Goal: Ask a question: Seek information or help from site administrators or community

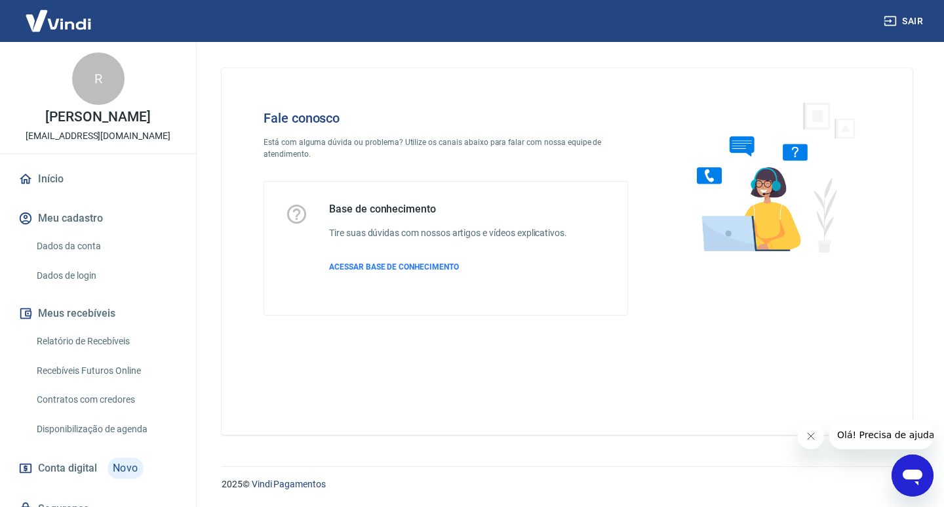
click at [912, 460] on div "Abrir janela de mensagens" at bounding box center [912, 475] width 39 height 39
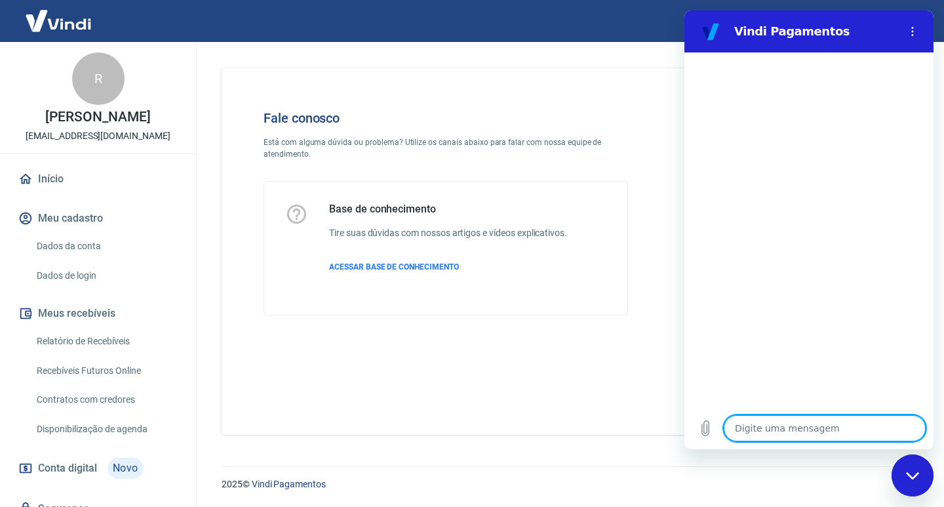
click at [867, 424] on textarea at bounding box center [825, 428] width 202 height 26
type textarea "o"
type textarea "x"
type textarea "oi"
type textarea "x"
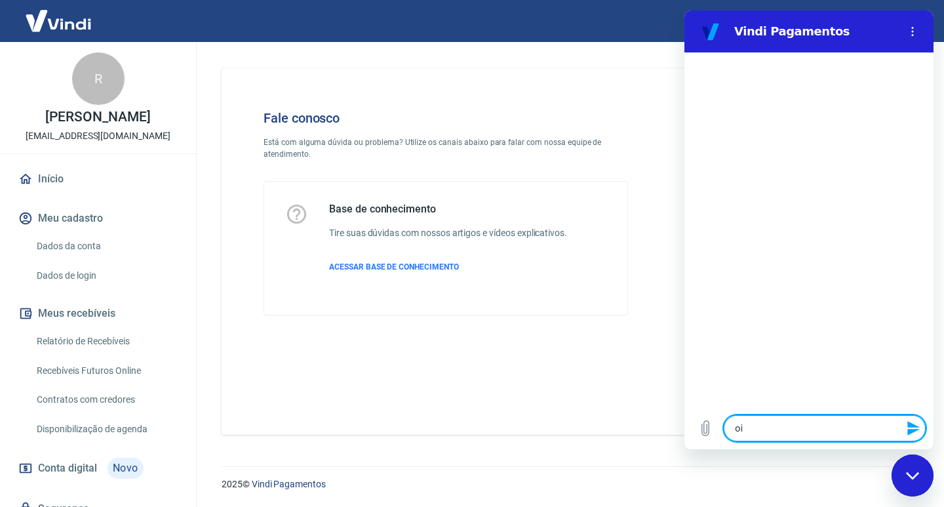
type textarea "oii"
type textarea "x"
type textarea "oii,"
type textarea "x"
type textarea "oii,"
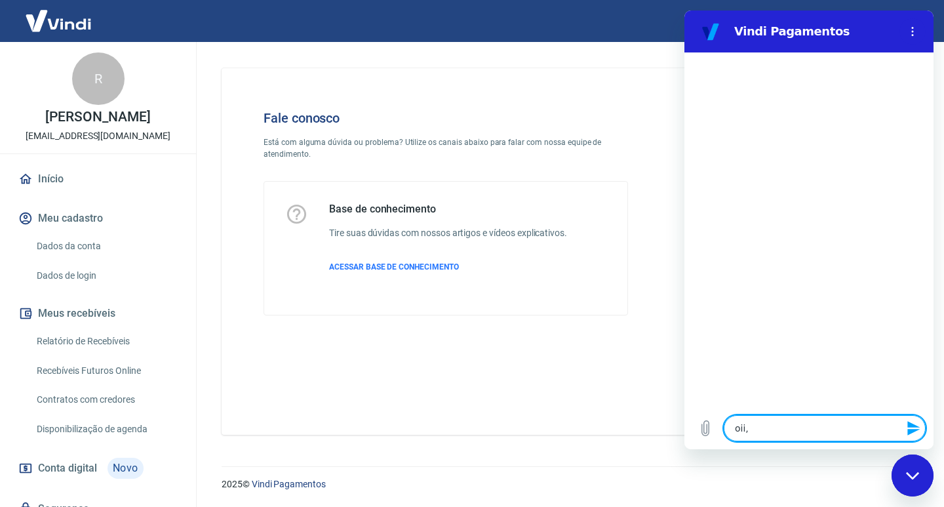
type textarea "x"
type textarea "oii, t"
type textarea "x"
type textarea "oii, tu"
type textarea "x"
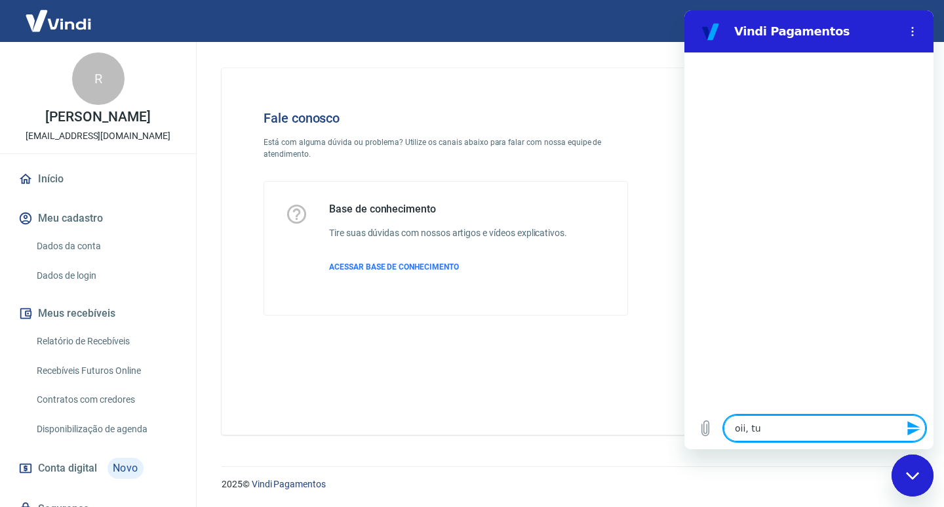
type textarea "oii, tud"
type textarea "x"
type textarea "oii, tudo"
type textarea "x"
type textarea "oii, tudo"
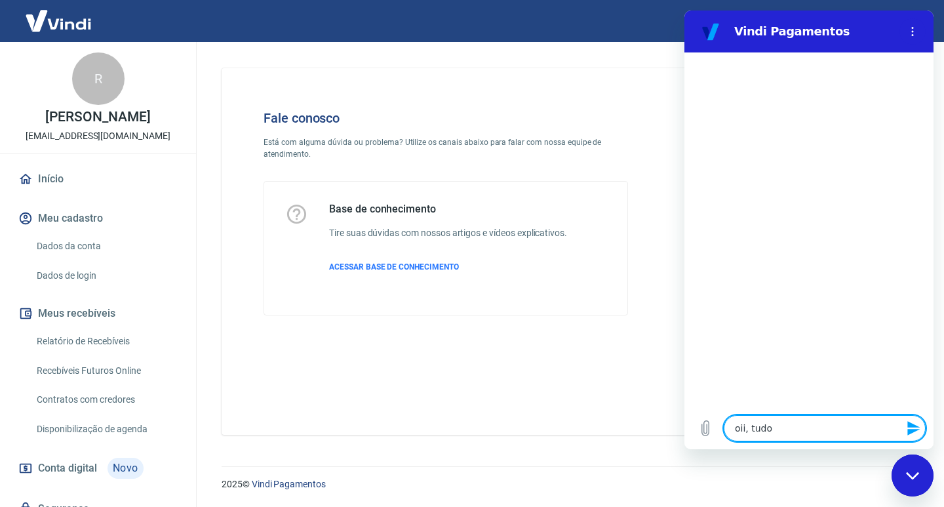
type textarea "x"
type textarea "oii, tudo b"
type textarea "x"
type textarea "oii, tudo be"
type textarea "x"
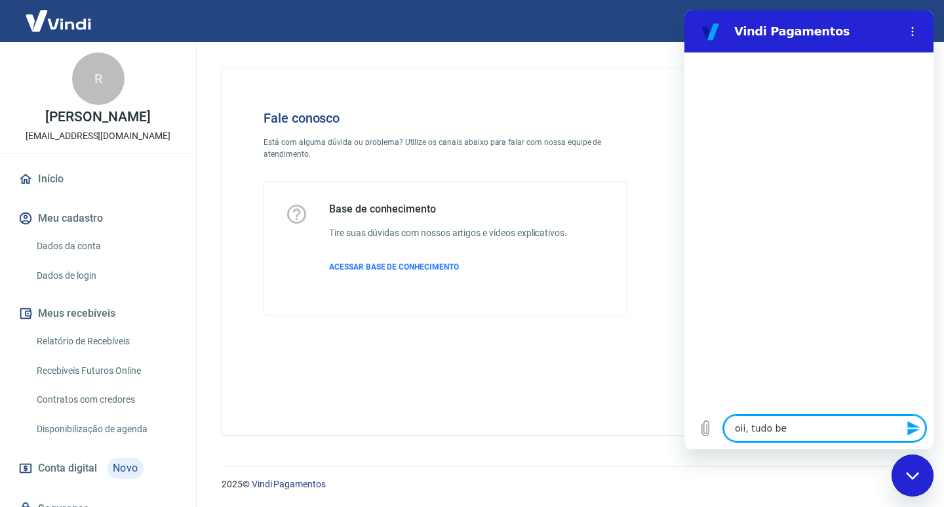
type textarea "oii, tudo bem"
type textarea "x"
type textarea "oii, tudo bem?"
type textarea "x"
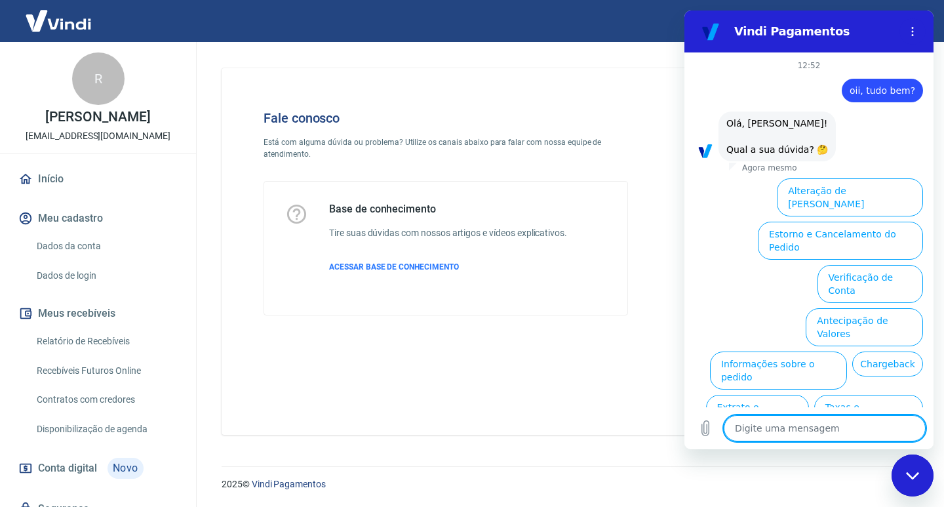
scroll to position [41, 0]
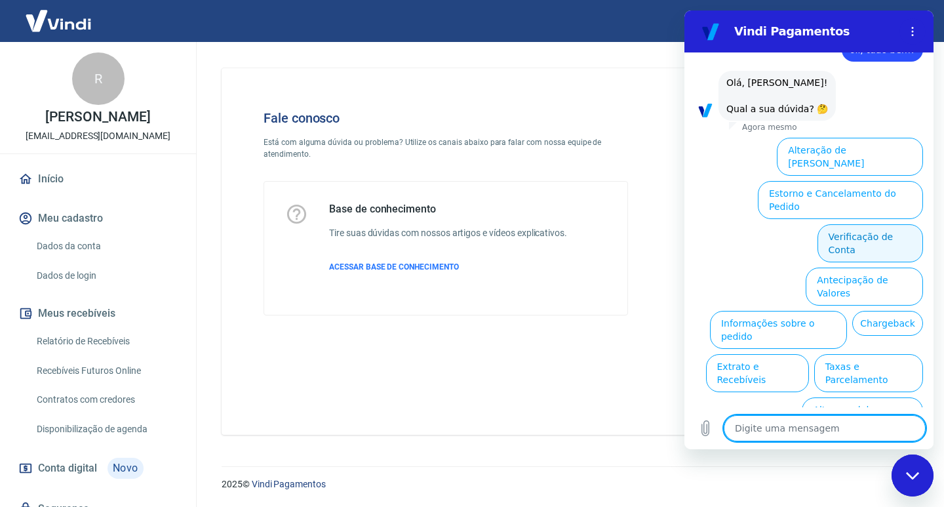
click at [892, 224] on button "Verificação de Conta" at bounding box center [871, 243] width 106 height 38
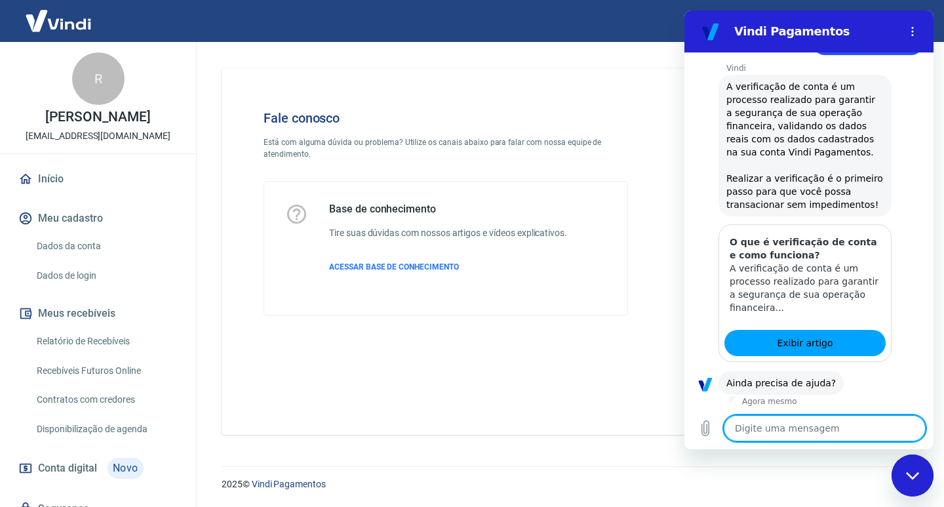
scroll to position [170, 0]
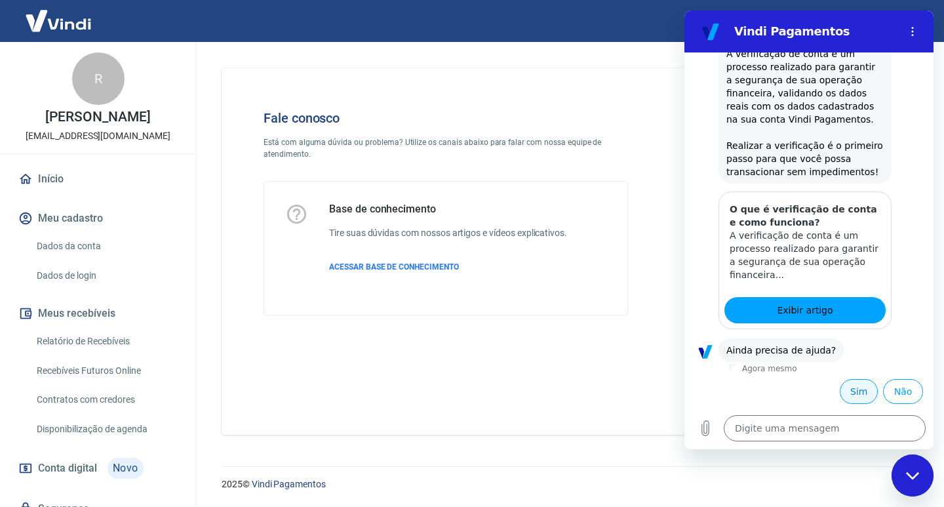
click at [840, 381] on button "Sim" at bounding box center [859, 391] width 38 height 25
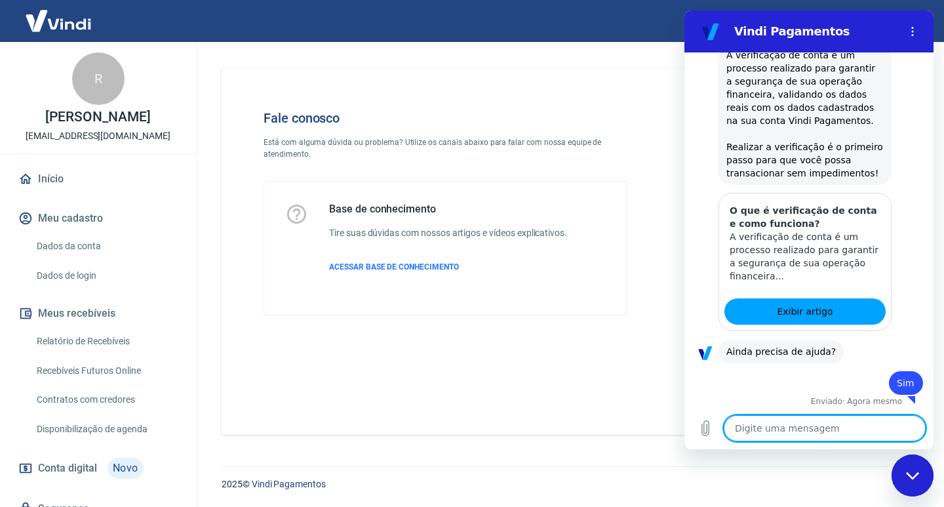
scroll to position [172, 0]
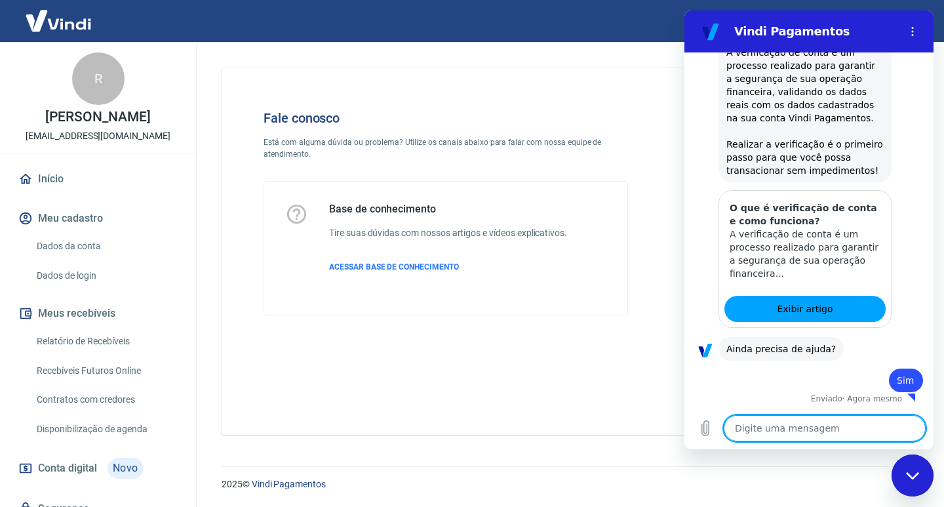
type textarea "x"
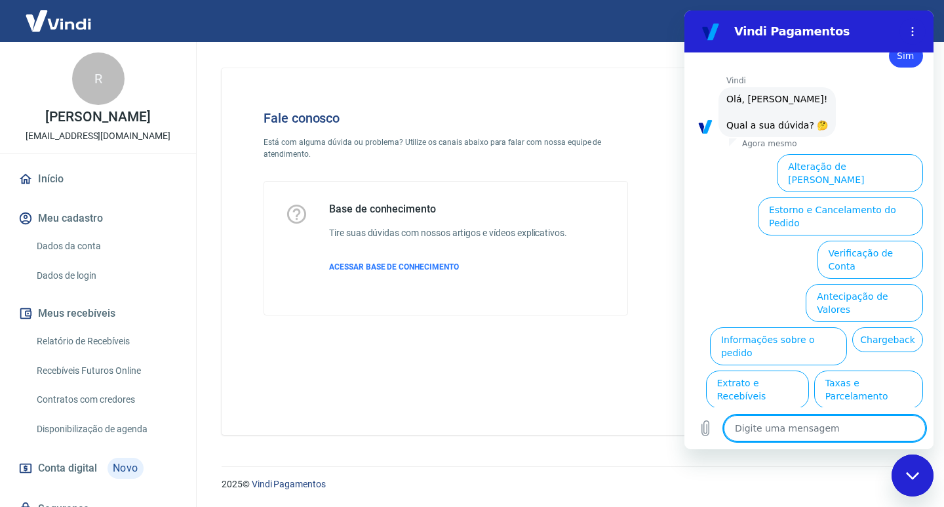
scroll to position [513, 0]
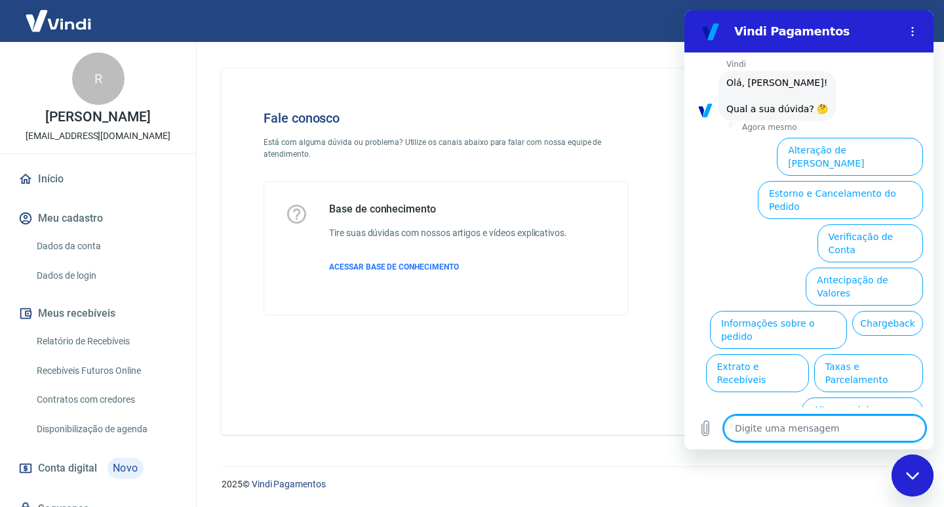
click at [822, 430] on textarea at bounding box center [825, 428] width 202 height 26
type textarea "f"
type textarea "x"
type textarea "fa"
type textarea "x"
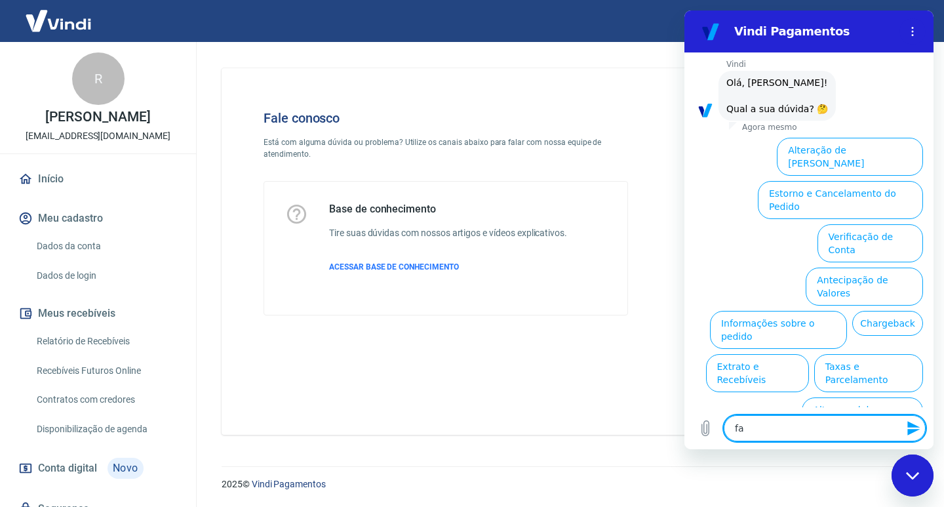
type textarea "fal"
type textarea "x"
type textarea "fala"
type textarea "x"
type textarea "falar"
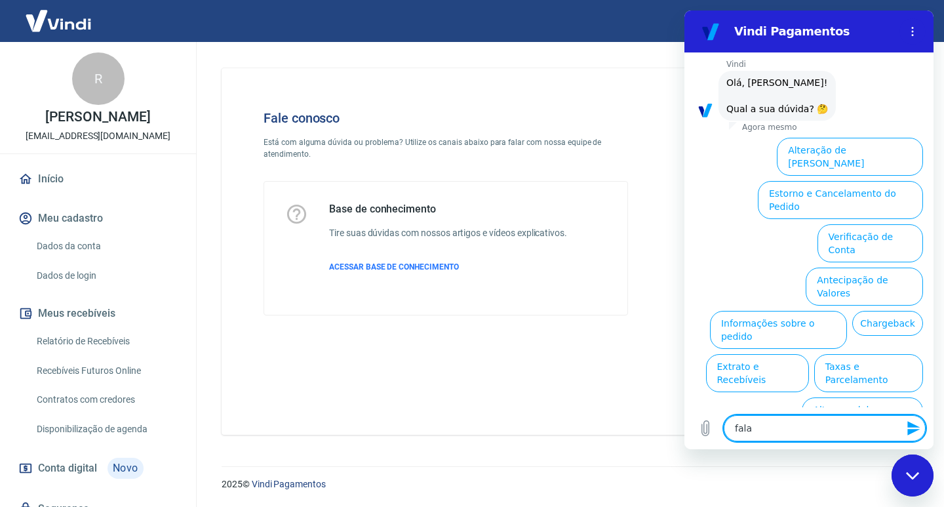
type textarea "x"
type textarea "falar"
type textarea "x"
type textarea "falar x"
type textarea "x"
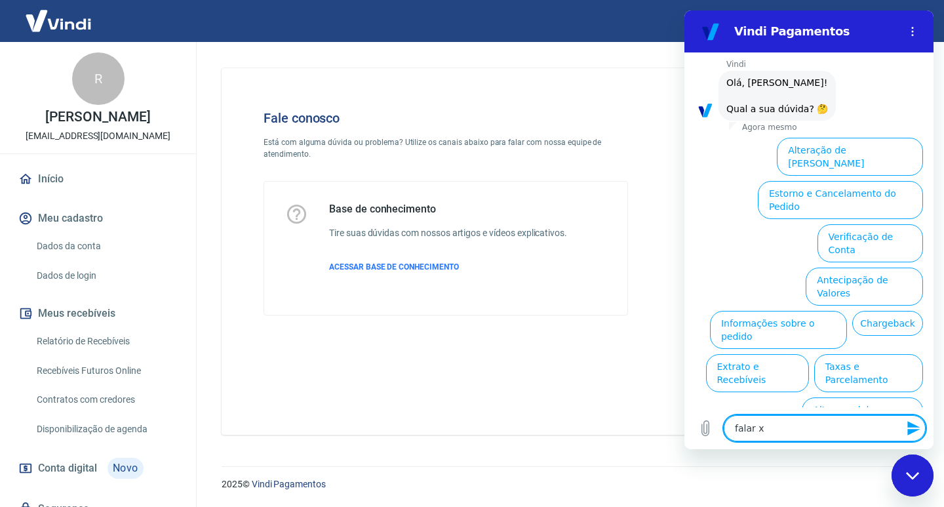
type textarea "falar xi"
type textarea "x"
type textarea "falar x"
type textarea "x"
type textarea "falar"
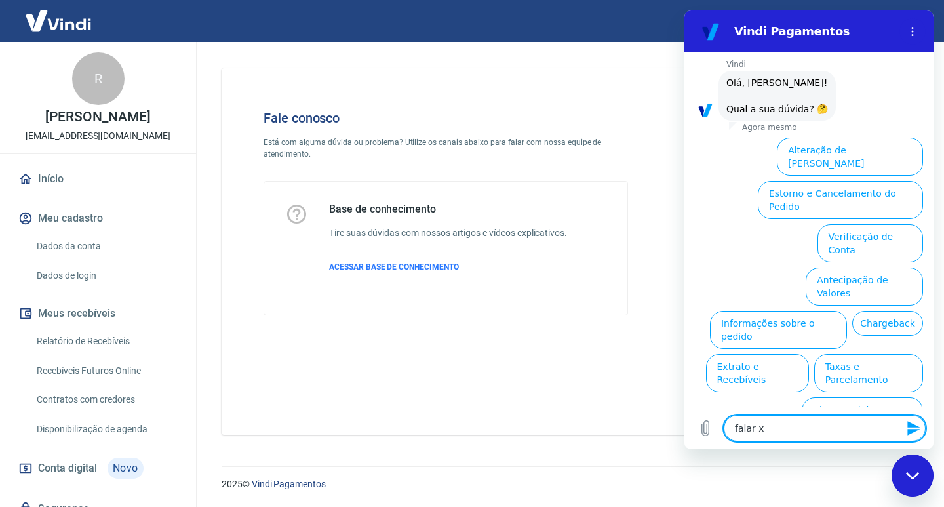
type textarea "x"
type textarea "falar c"
type textarea "x"
type textarea "falar co"
type textarea "x"
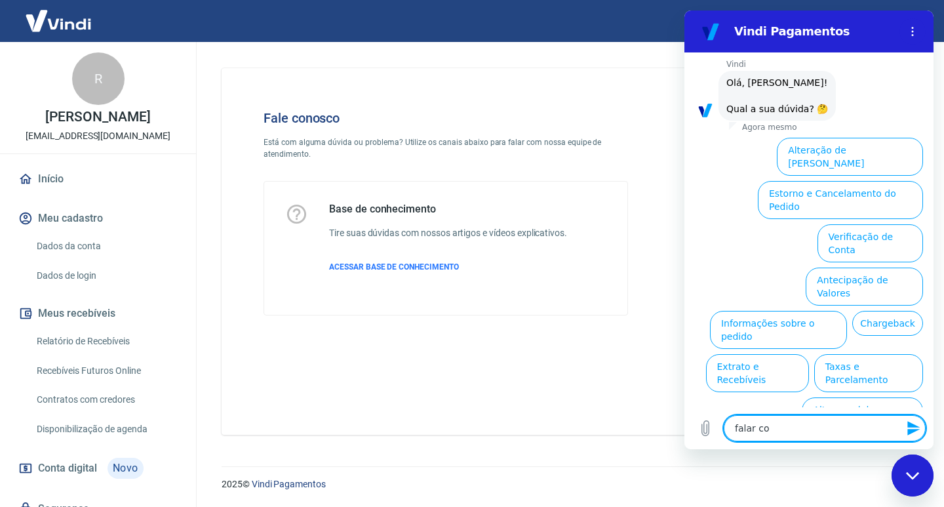
type textarea "falar com"
type textarea "x"
type textarea "falar com"
type textarea "x"
type textarea "falar com a"
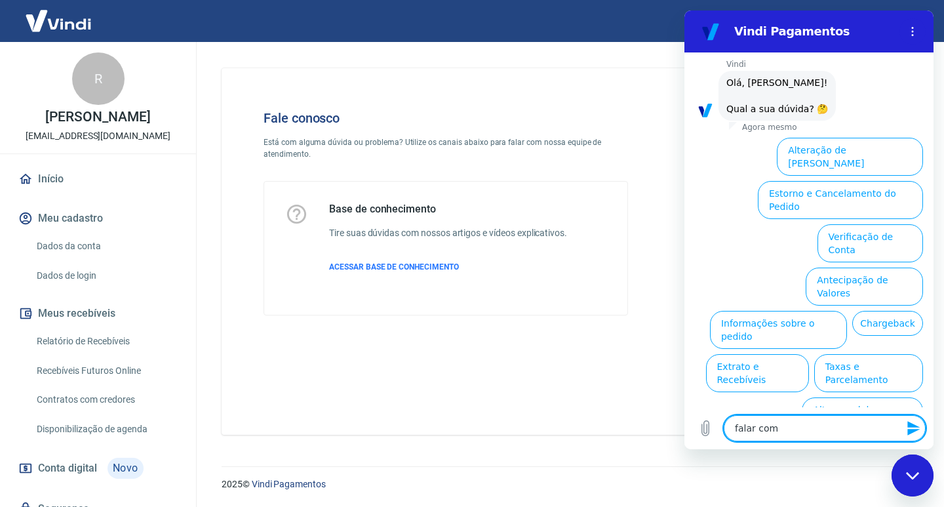
type textarea "x"
type textarea "falar com at"
type textarea "x"
type textarea "falar com ate"
type textarea "x"
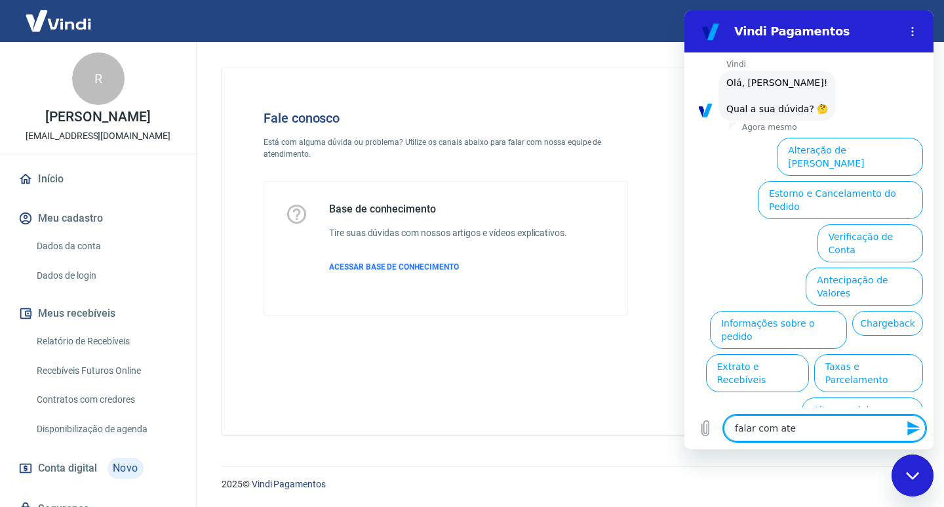
type textarea "falar com [GEOGRAPHIC_DATA]"
type textarea "x"
type textarea "falar com atend"
type textarea "x"
type textarea "falar com atende"
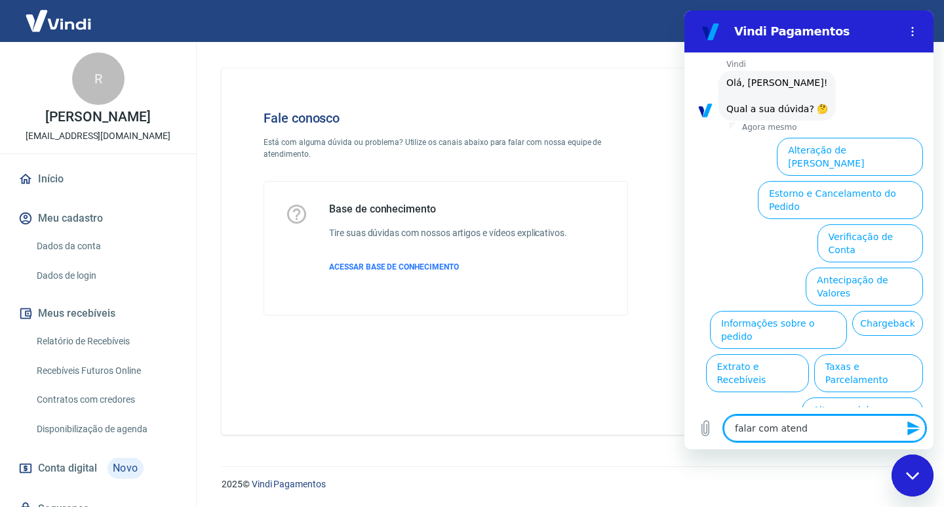
type textarea "x"
type textarea "falar com atenden"
type textarea "x"
type textarea "falar com atendent"
type textarea "x"
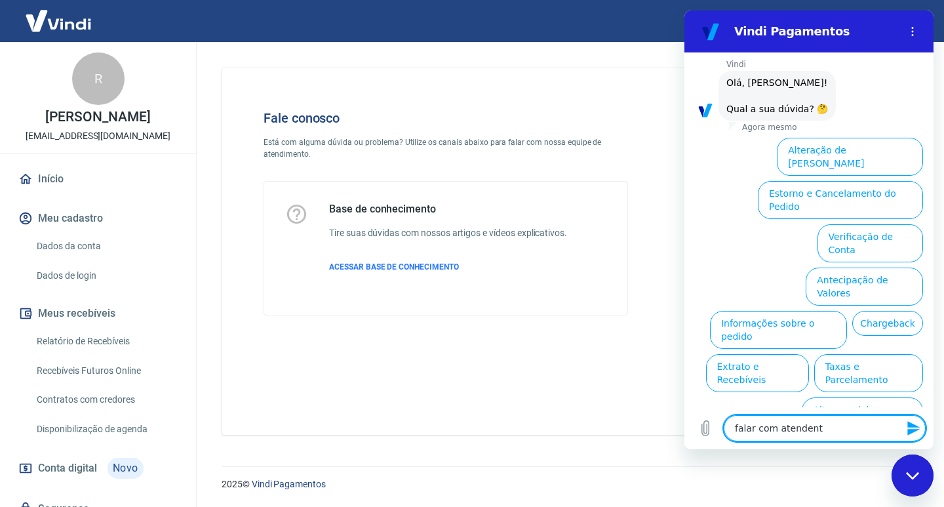
type textarea "falar com atendent"
type textarea "x"
type textarea "falar com atendent"
type textarea "x"
type textarea "falar com atendente"
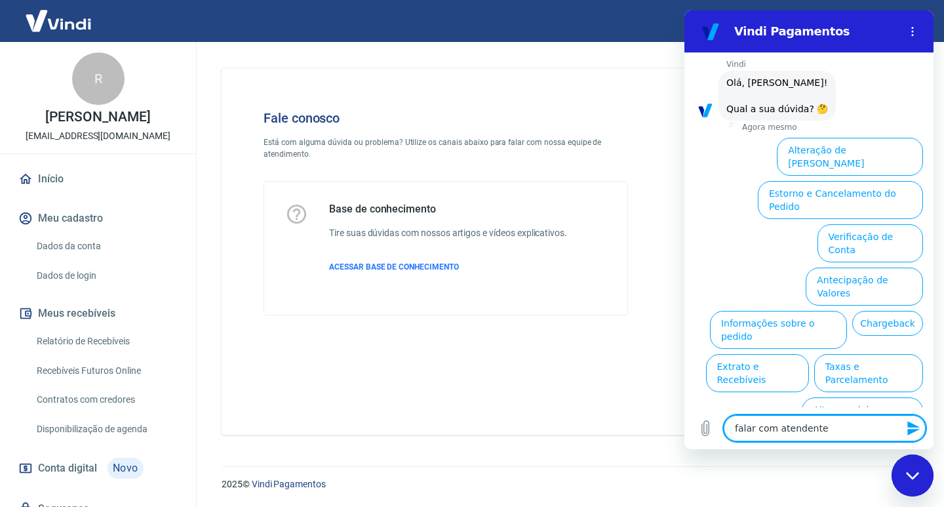
type textarea "x"
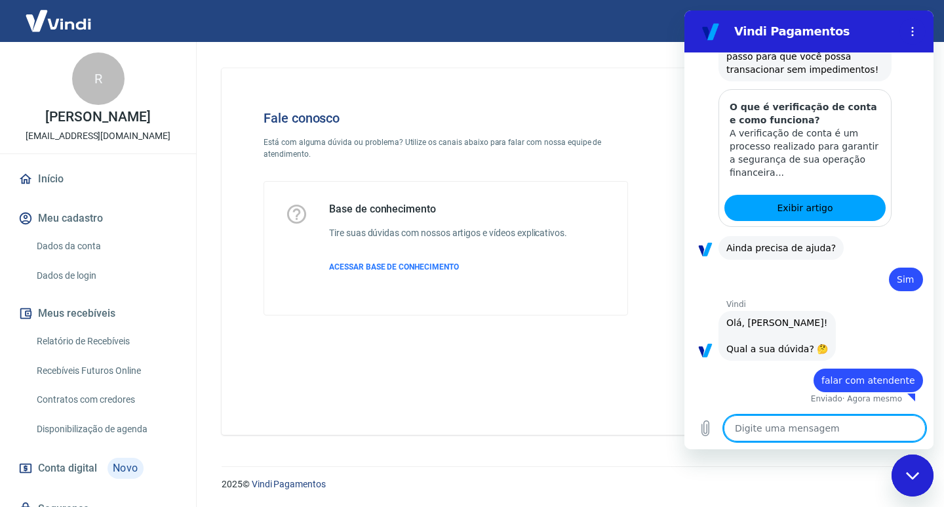
type textarea "x"
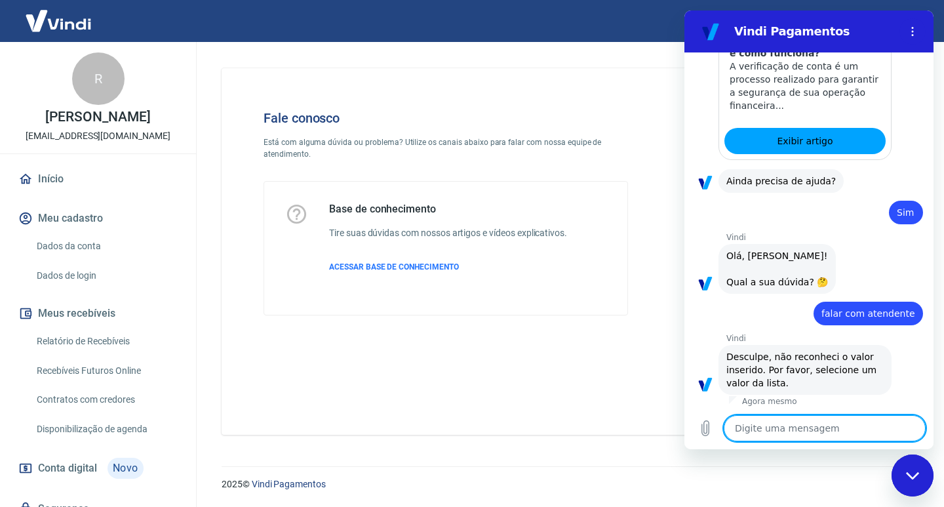
scroll to position [342, 0]
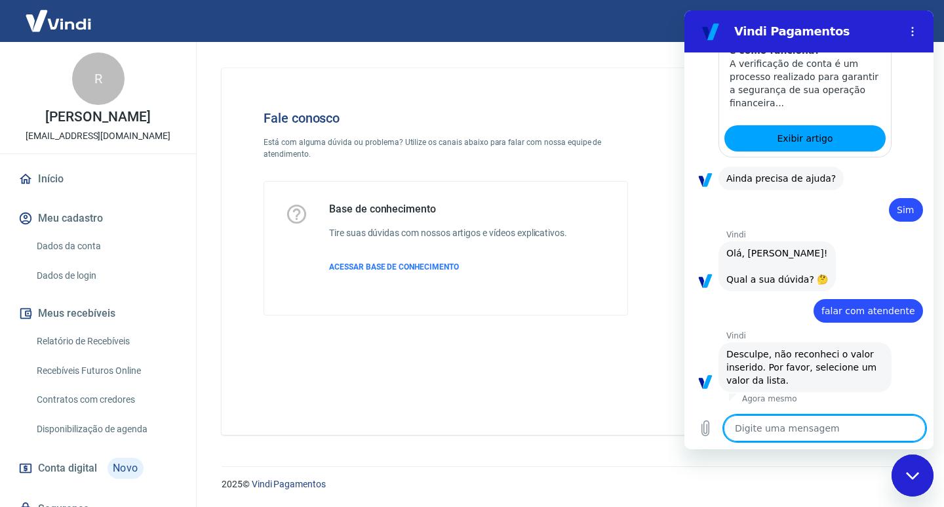
type textarea "a"
type textarea "x"
type textarea "at"
type textarea "x"
type textarea "ate"
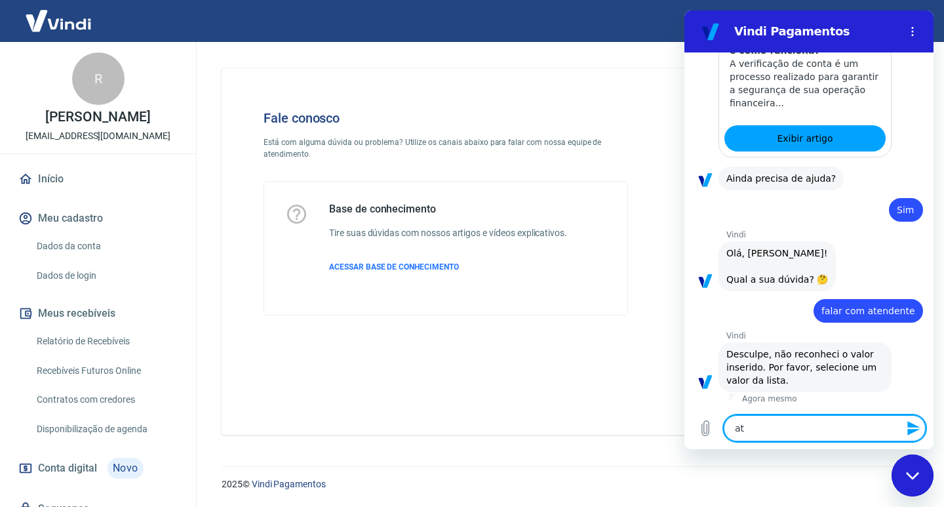
type textarea "x"
type textarea "aten"
type textarea "x"
type textarea "ate"
type textarea "x"
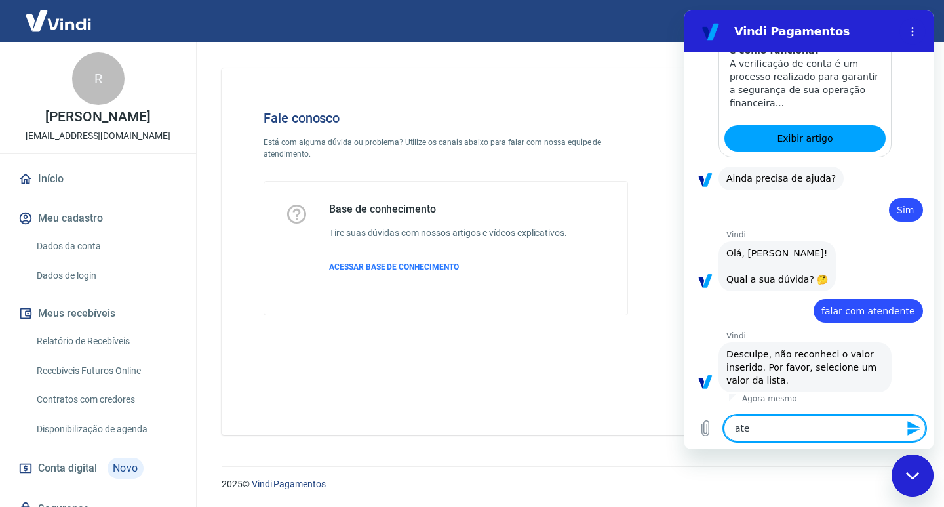
type textarea "at"
type textarea "x"
type textarea "a"
type textarea "x"
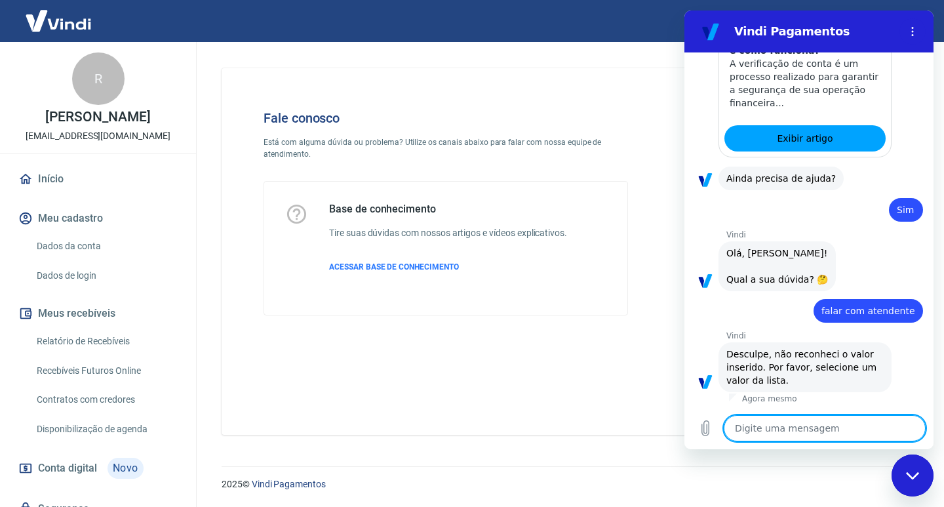
type textarea "f"
type textarea "x"
type textarea "fa"
type textarea "x"
type textarea "fal"
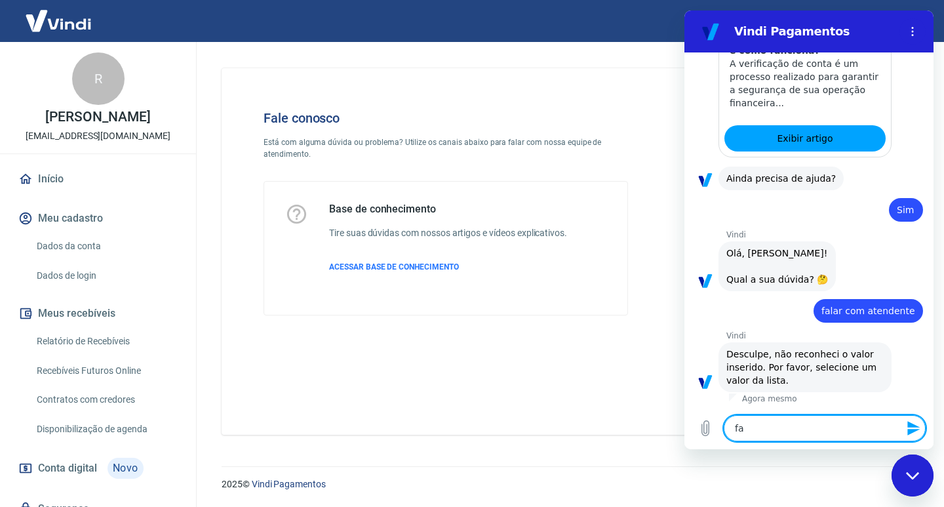
type textarea "x"
type textarea "fala"
type textarea "x"
type textarea "falar"
type textarea "x"
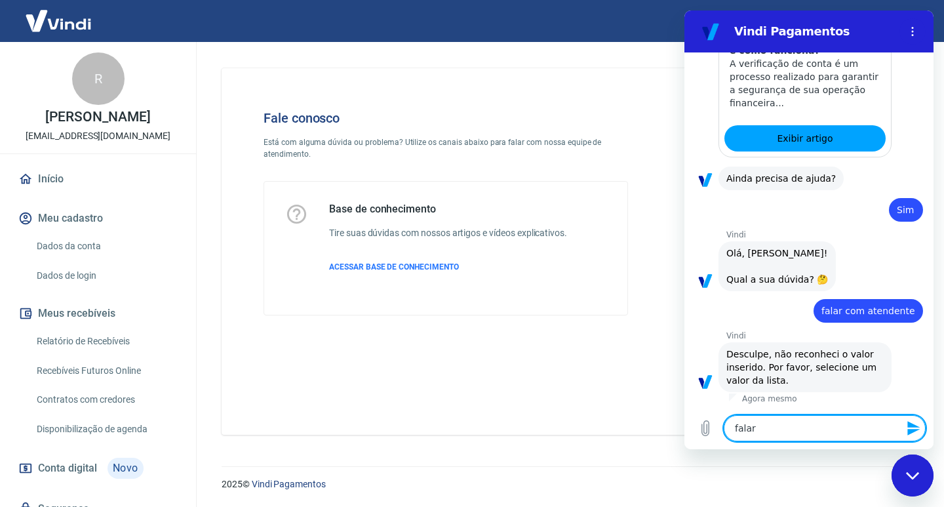
type textarea "falar"
type textarea "x"
type textarea "falar c"
type textarea "x"
type textarea "falar co"
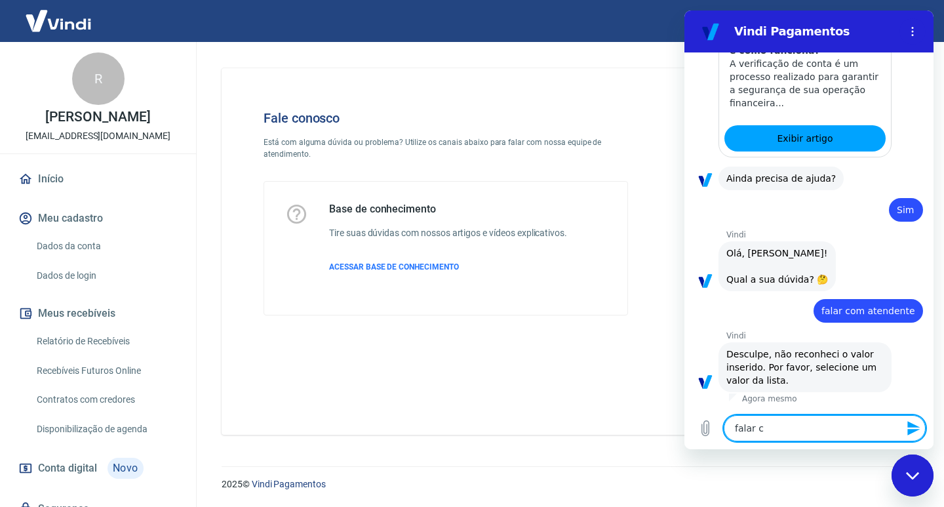
type textarea "x"
type textarea "falar com"
type textarea "x"
type textarea "falar com"
type textarea "x"
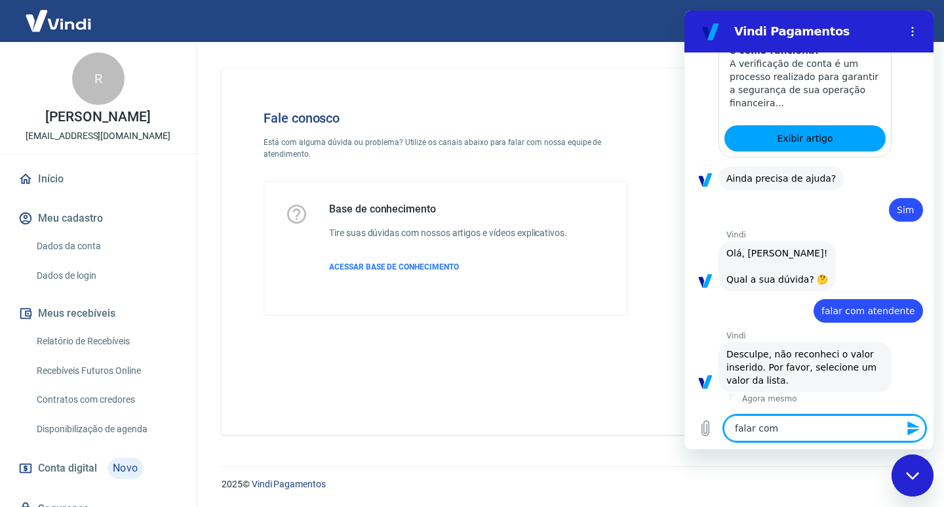
type textarea "falar com h"
type textarea "x"
type textarea "falar com hu"
type textarea "x"
type textarea "falar com hum"
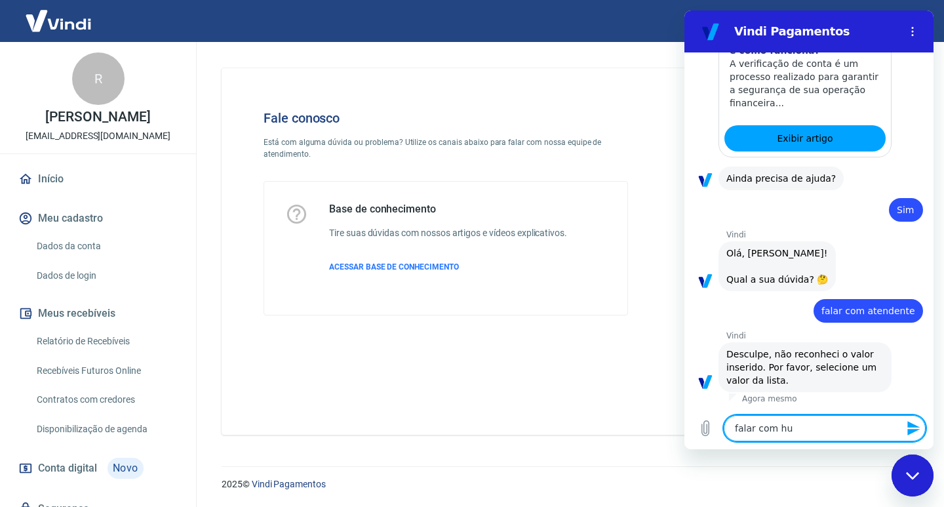
type textarea "x"
type textarea "falar com huma"
type textarea "x"
type textarea "falar com human"
type textarea "x"
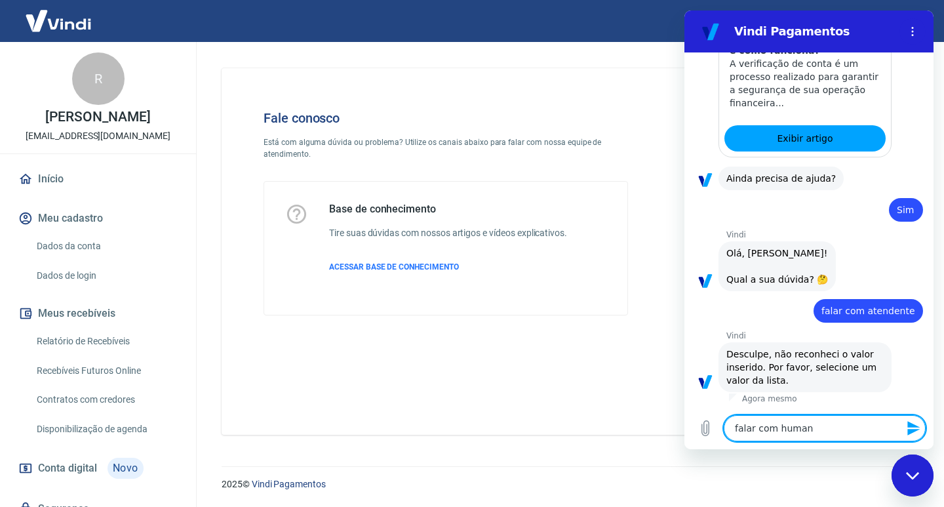
type textarea "falar com humano"
type textarea "x"
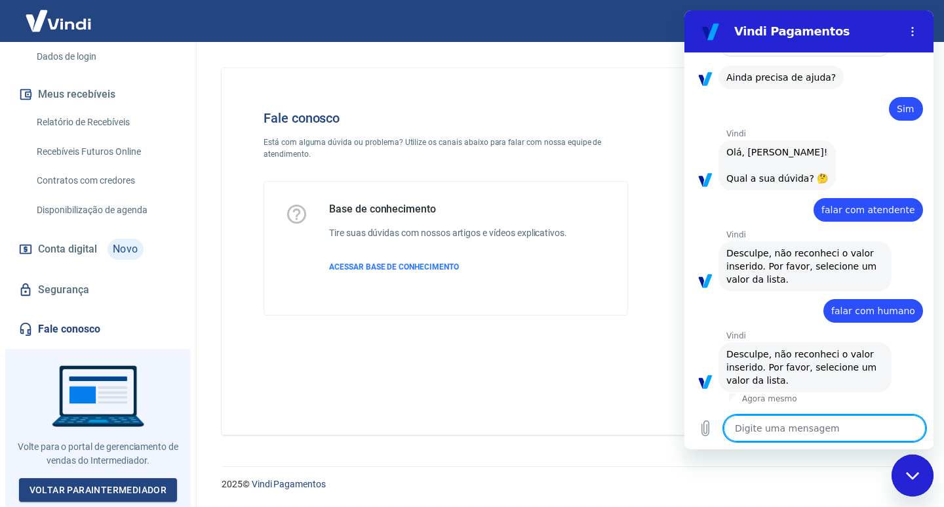
scroll to position [228, 0]
click at [88, 336] on link "Fale conosco" at bounding box center [98, 329] width 165 height 29
click at [430, 260] on div "Base de conhecimento Tire suas dúvidas com nossos artigos e vídeos explicativos…" at bounding box center [448, 248] width 238 height 91
click at [434, 264] on span "ACESSAR BASE DE CONHECIMENTO" at bounding box center [394, 266] width 130 height 9
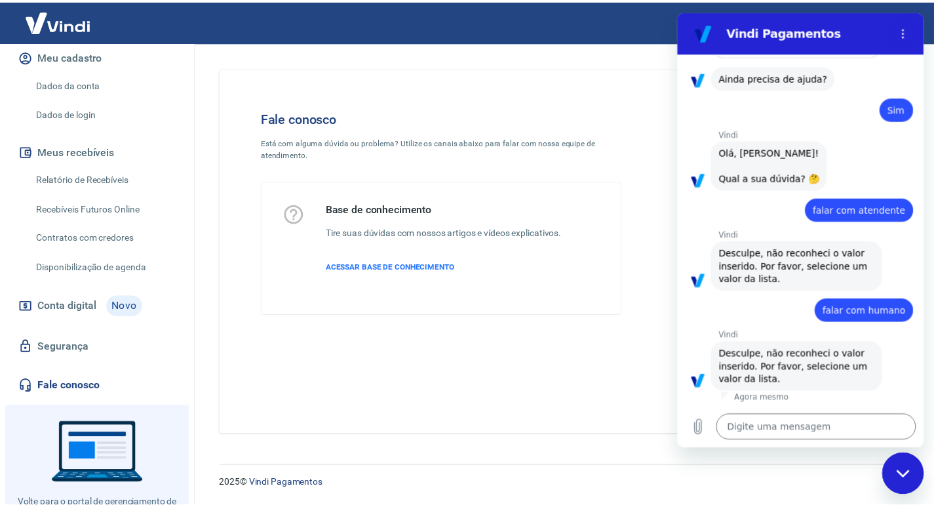
scroll to position [0, 0]
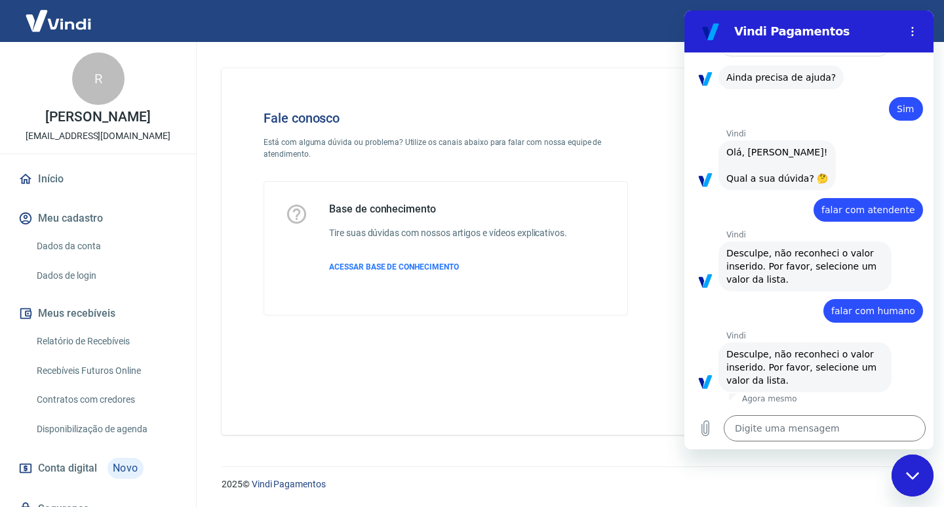
click at [69, 23] on img at bounding box center [58, 21] width 85 height 40
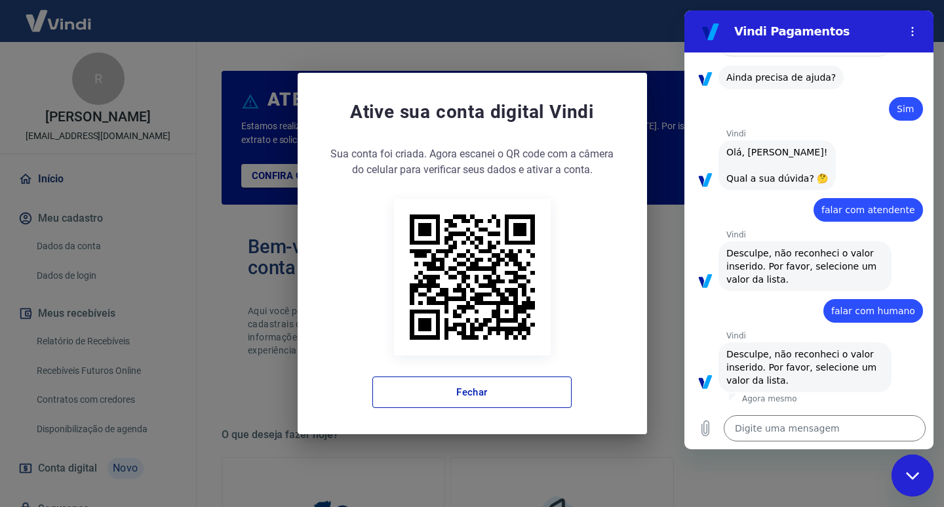
click at [921, 473] on div "Fechar janela de mensagens" at bounding box center [912, 475] width 39 height 39
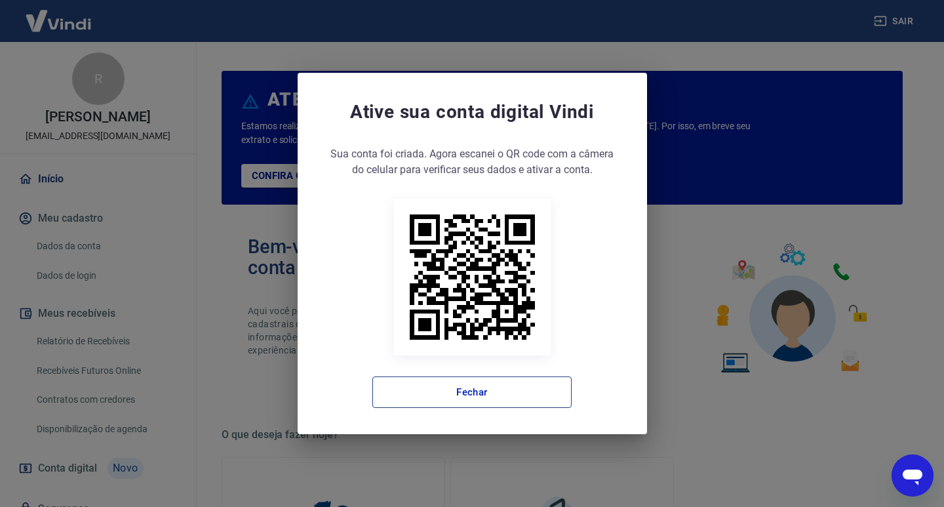
click at [540, 382] on button "Fechar" at bounding box center [471, 391] width 199 height 31
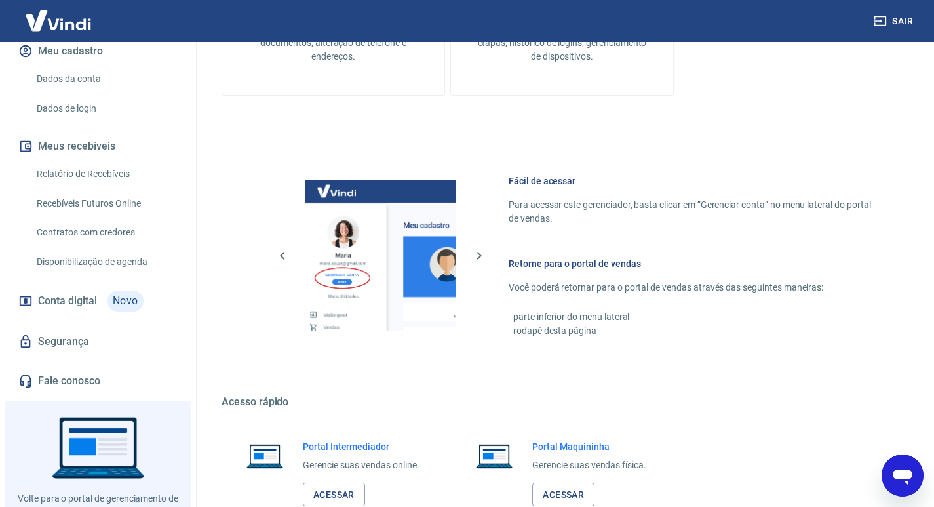
scroll to position [197, 0]
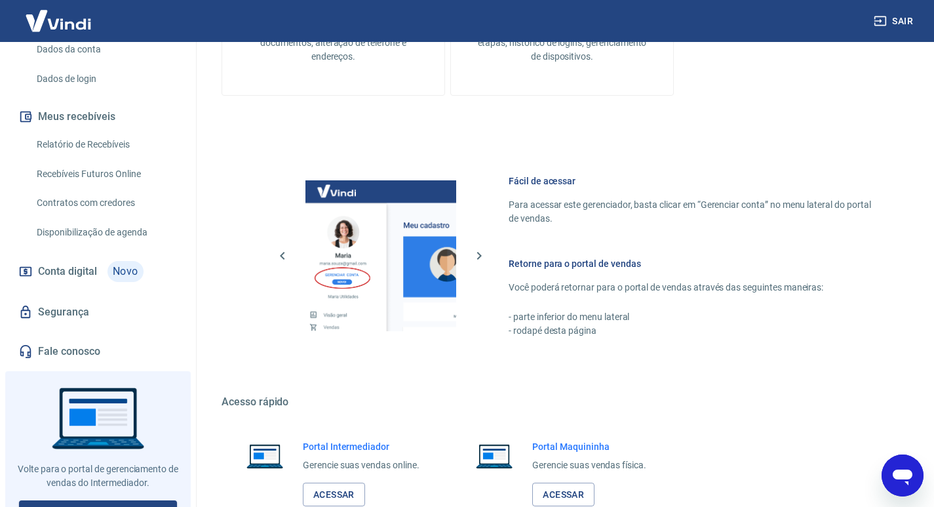
click at [139, 357] on link "Fale conosco" at bounding box center [98, 351] width 165 height 29
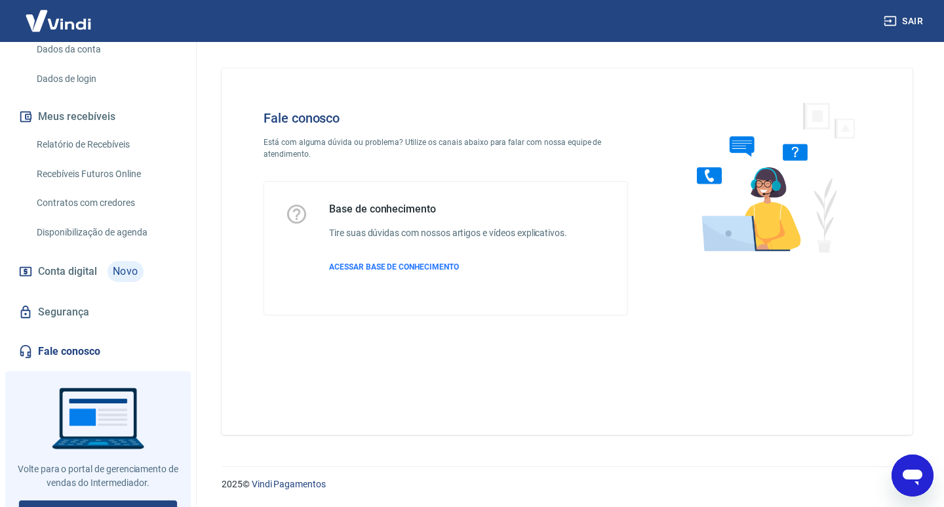
click at [140, 325] on link "Segurança" at bounding box center [98, 312] width 165 height 29
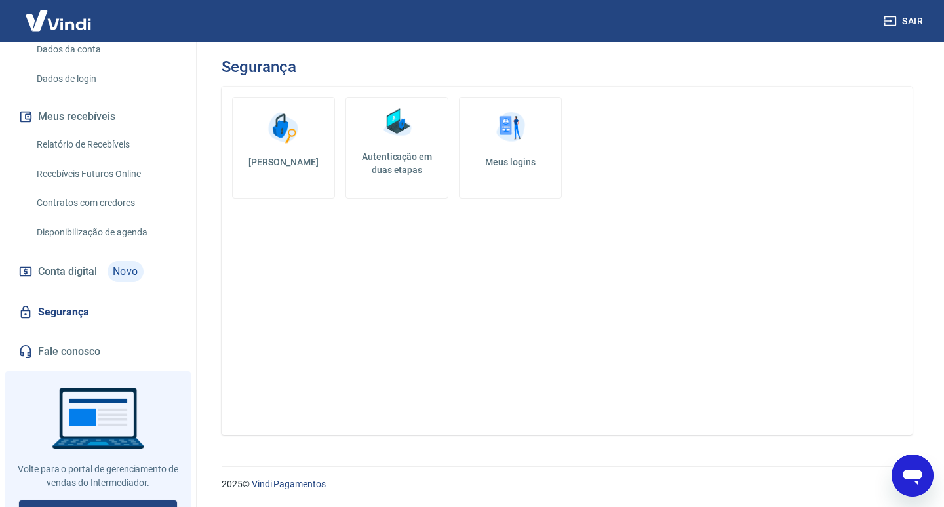
click at [134, 361] on link "Fale conosco" at bounding box center [98, 351] width 165 height 29
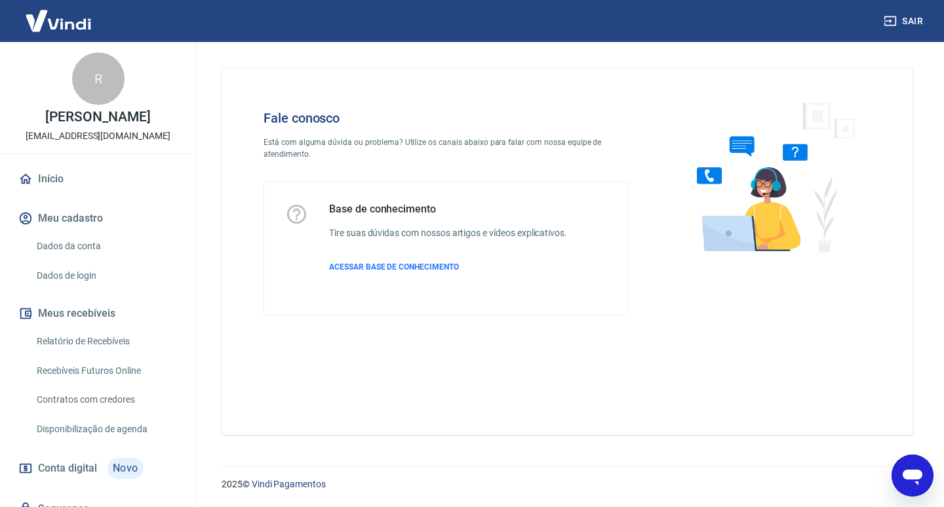
click at [102, 193] on link "Início" at bounding box center [98, 179] width 165 height 29
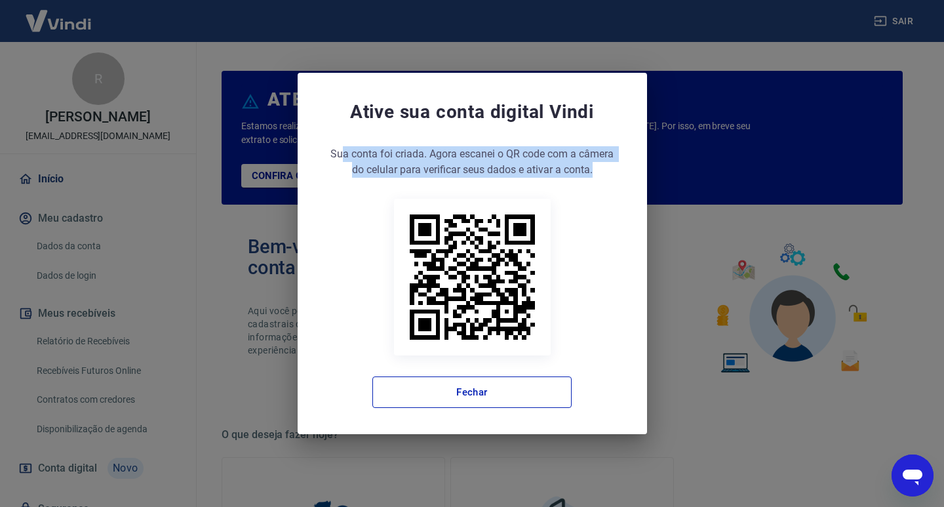
drag, startPoint x: 342, startPoint y: 153, endPoint x: 565, endPoint y: 234, distance: 237.3
click at [620, 171] on span "Sua conta foi criada. Agora escanei o QR code com a câmera do celular para veri…" at bounding box center [472, 161] width 297 height 31
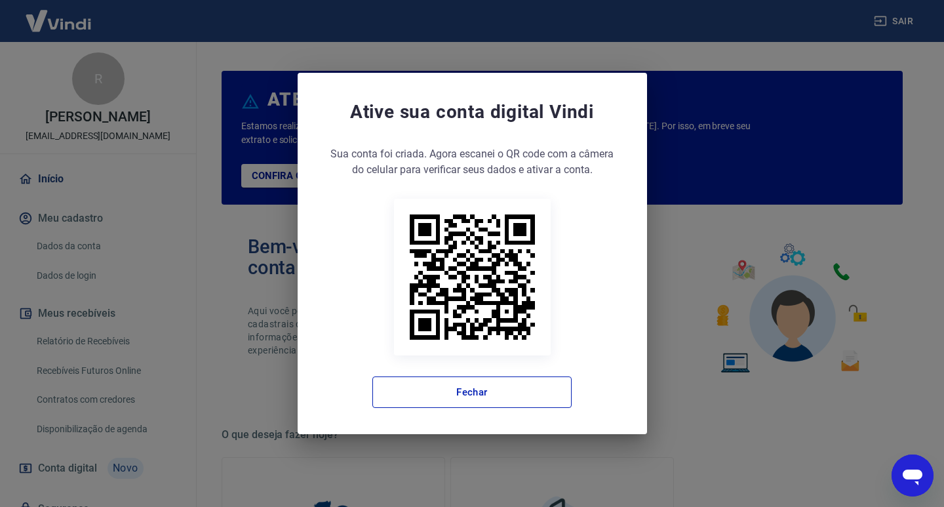
click at [551, 226] on div "Sua conta foi criada. Agora clique no botão abaixo para verificar seus dados e …" at bounding box center [472, 277] width 297 height 262
click at [482, 396] on button "Fechar" at bounding box center [471, 391] width 199 height 31
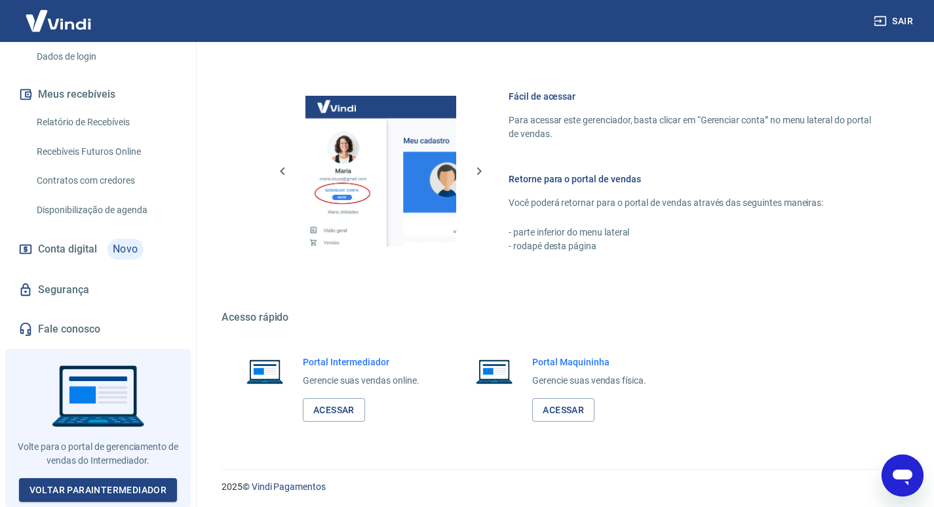
scroll to position [677, 0]
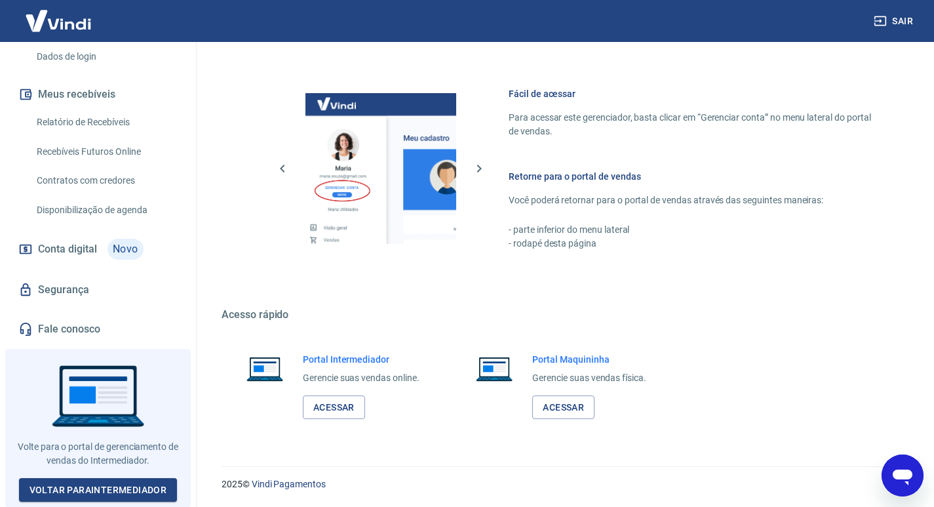
click at [923, 474] on button "Abrir janela de mensagens" at bounding box center [903, 475] width 42 height 42
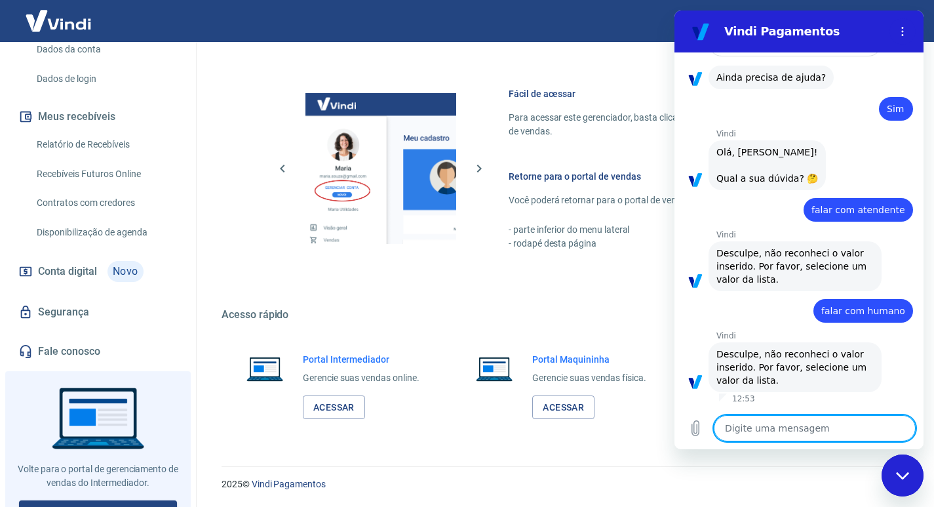
scroll to position [228, 0]
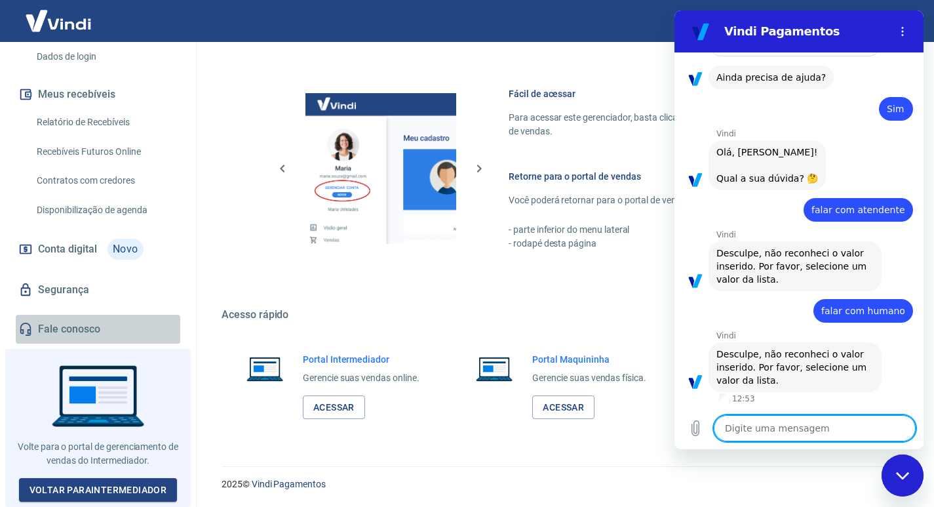
click at [108, 331] on link "Fale conosco" at bounding box center [98, 329] width 165 height 29
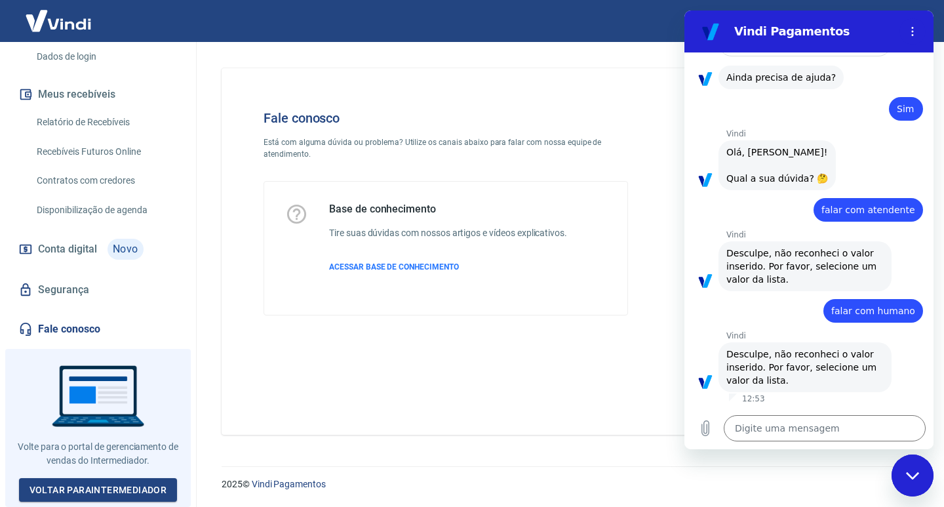
click at [912, 489] on div "Fechar janela de mensagens" at bounding box center [912, 475] width 39 height 39
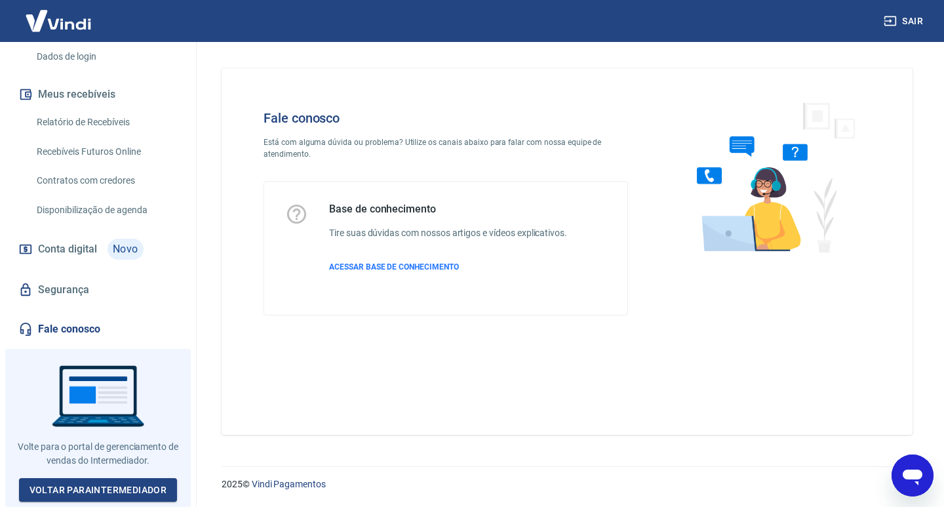
click at [85, 330] on link "Fale conosco" at bounding box center [98, 329] width 165 height 29
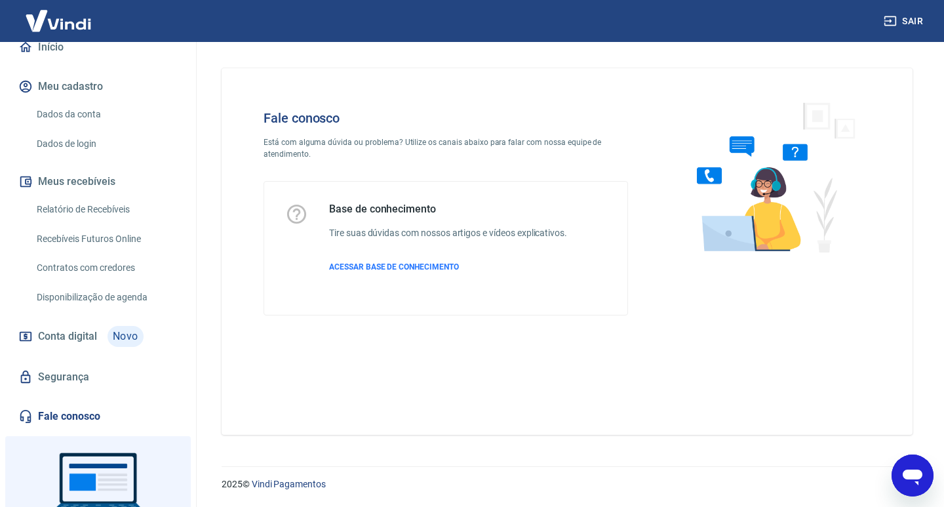
scroll to position [97, 0]
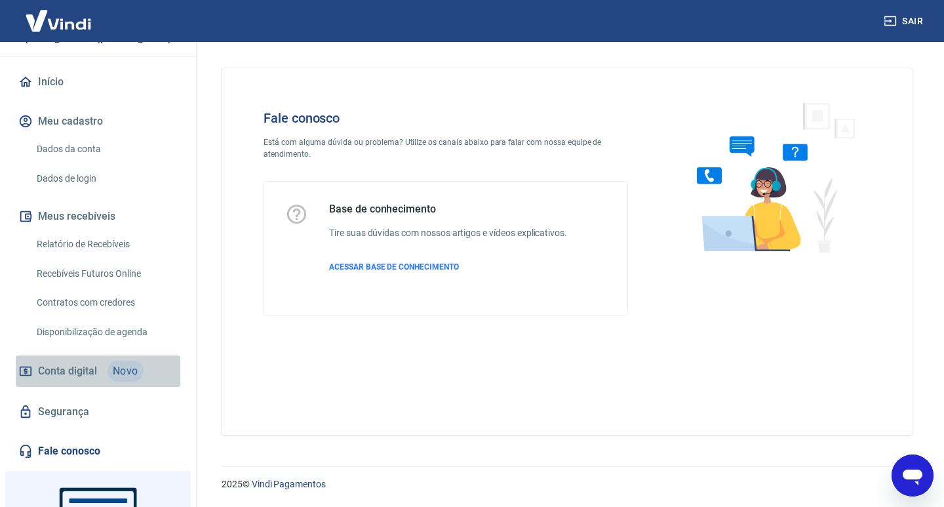
click at [118, 387] on link "Conta digital Novo" at bounding box center [98, 370] width 165 height 31
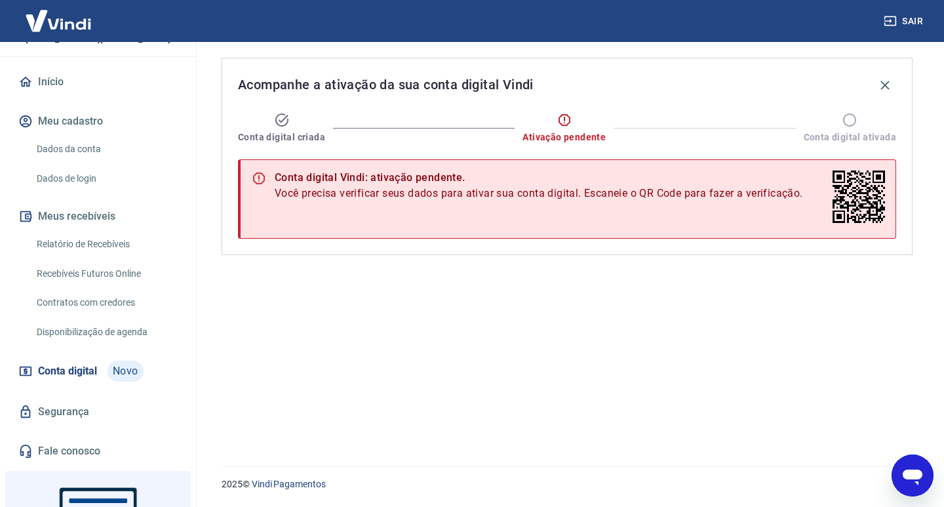
click at [913, 471] on icon "Abrir janela de mensagens" at bounding box center [913, 477] width 20 height 16
type textarea "x"
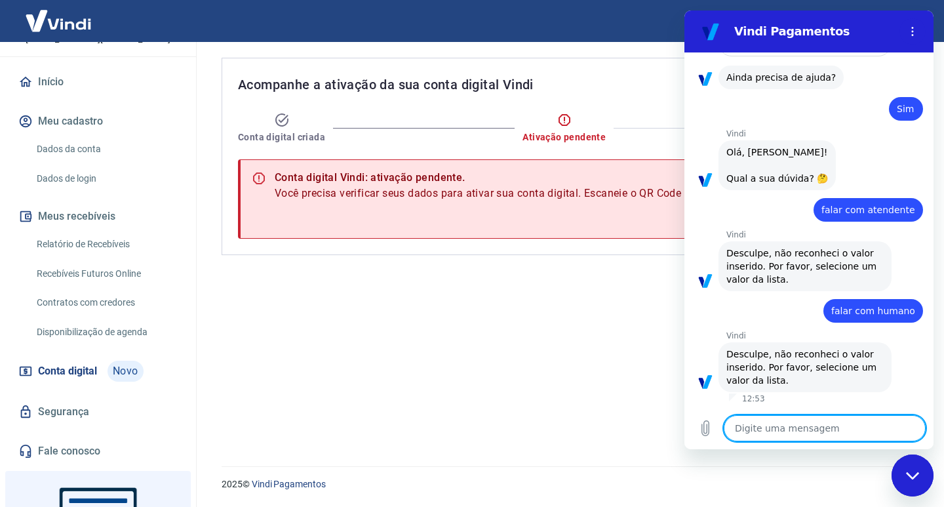
type textarea "f"
type textarea "x"
type textarea "fa"
type textarea "x"
type textarea "fal"
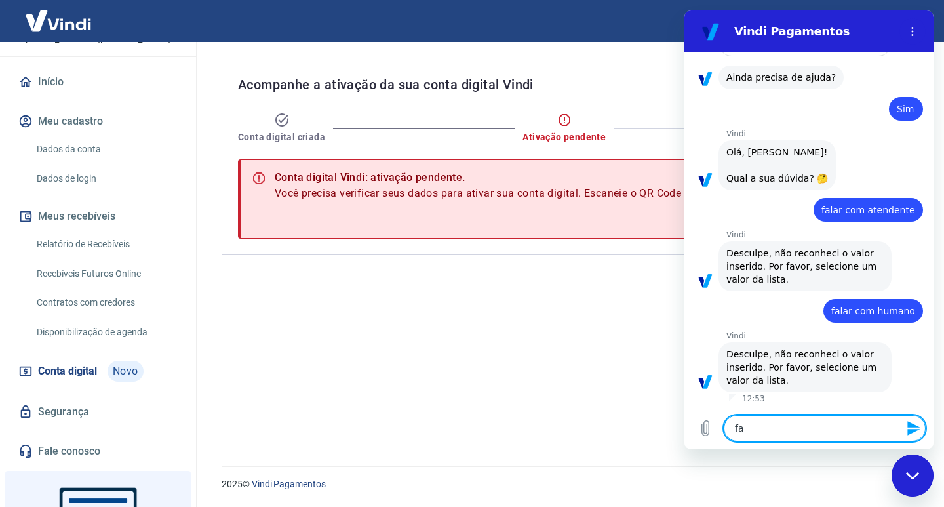
type textarea "x"
type textarea "fala"
type textarea "x"
type textarea "falar"
type textarea "x"
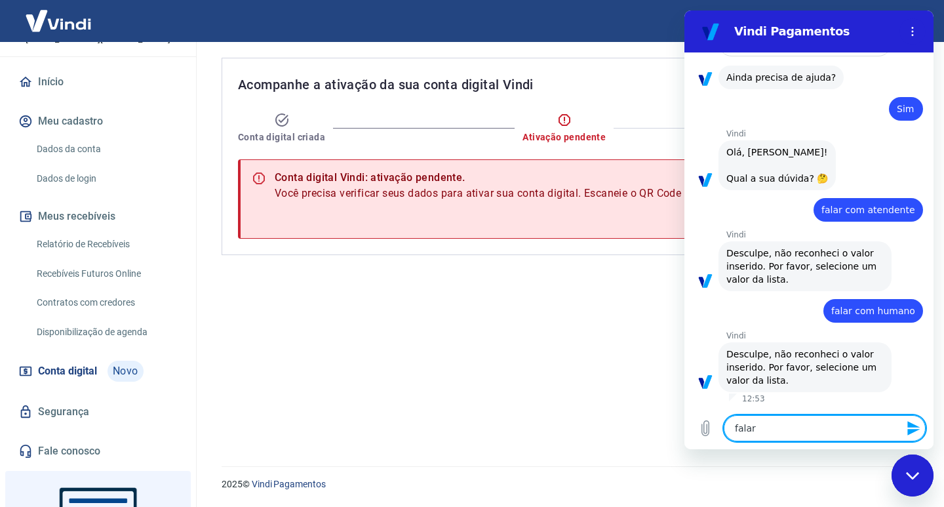
type textarea "falar"
type textarea "x"
type textarea "falar c"
type textarea "x"
type textarea "falar co"
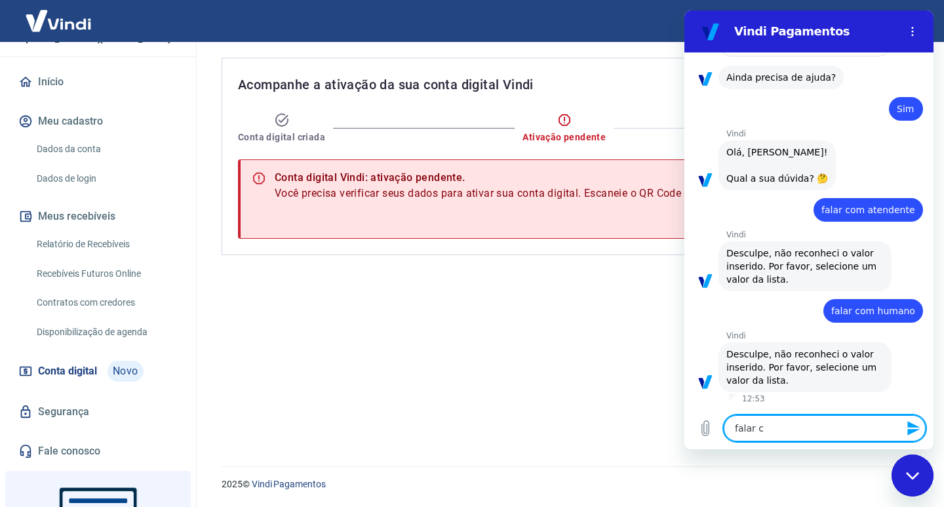
type textarea "x"
type textarea "falar com"
type textarea "x"
type textarea "falar com"
type textarea "x"
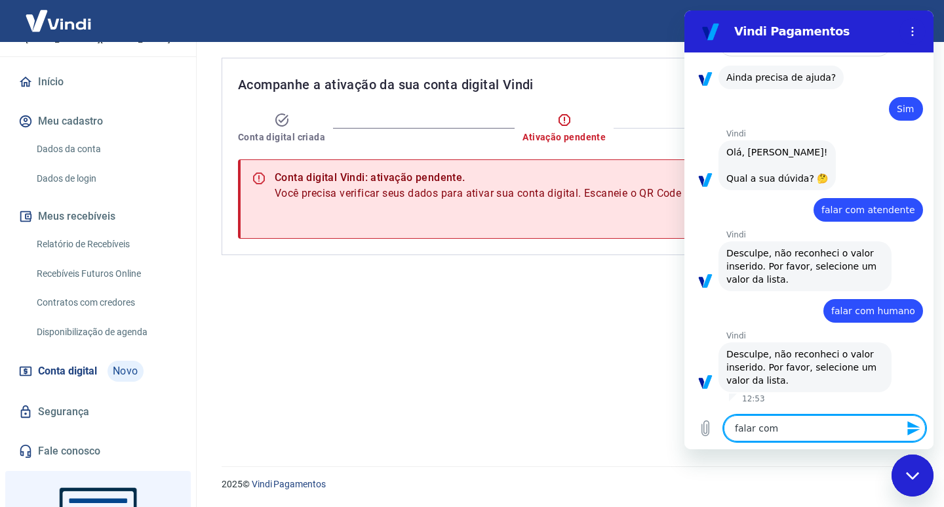
type textarea "falar com a"
type textarea "x"
type textarea "falar com at"
type textarea "x"
type textarea "falar com ate"
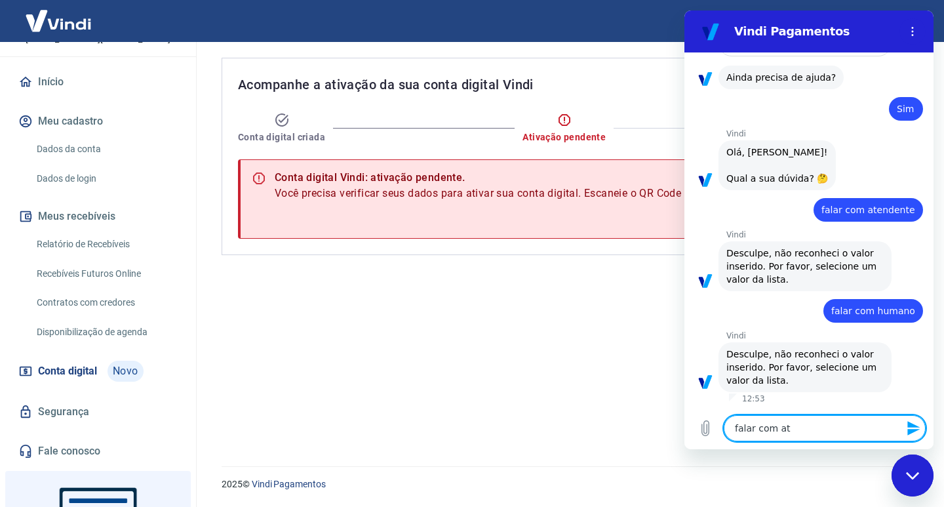
type textarea "x"
type textarea "falar com [GEOGRAPHIC_DATA]"
type textarea "x"
type textarea "falar com atend"
type textarea "x"
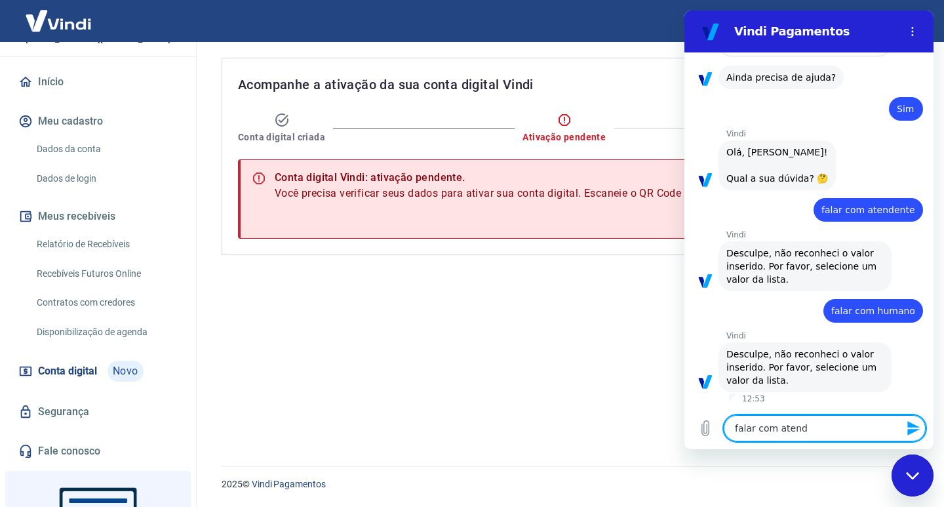
type textarea "falar com atende"
type textarea "x"
type textarea "falar com atenden"
type textarea "x"
type textarea "falar com atendent"
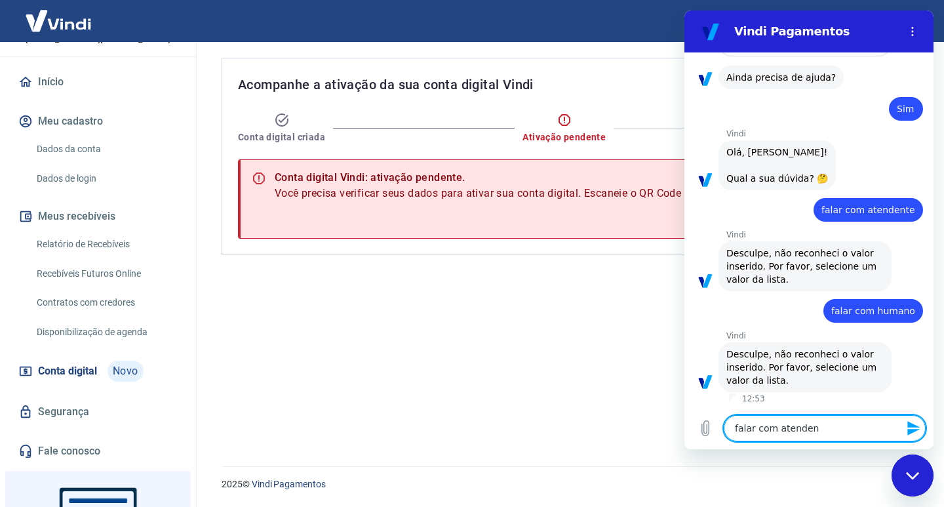
type textarea "x"
type textarea "falar com atendente"
type textarea "x"
type textarea "falar com atendente"
type textarea "x"
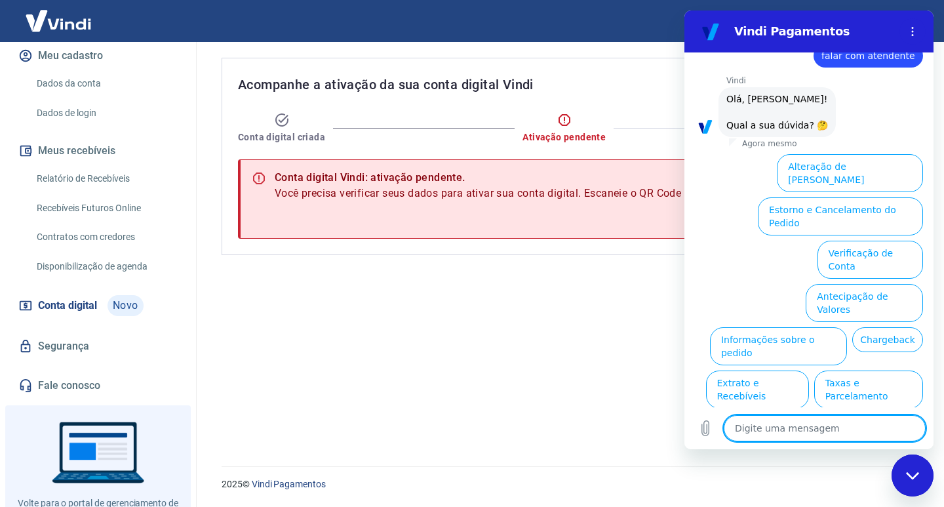
scroll to position [834, 0]
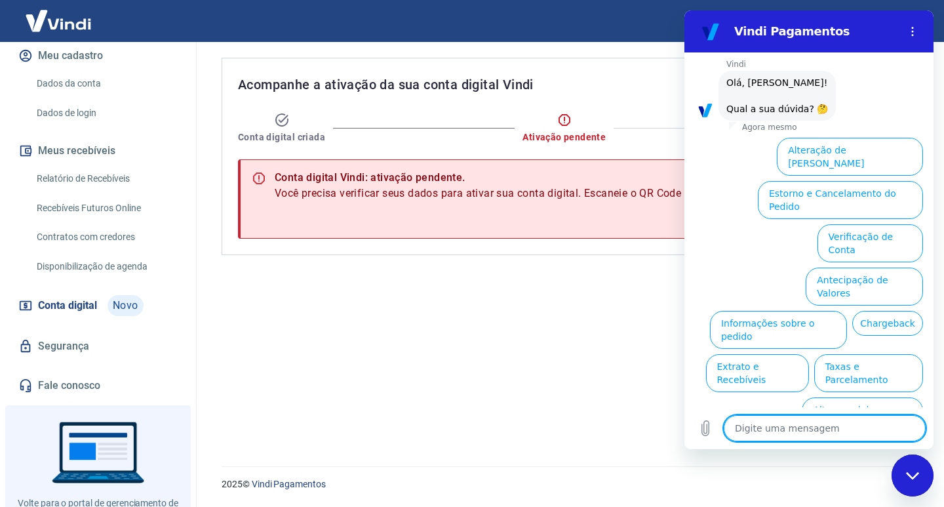
click at [884, 349] on li "Taxas e Parcelamento" at bounding box center [866, 370] width 114 height 43
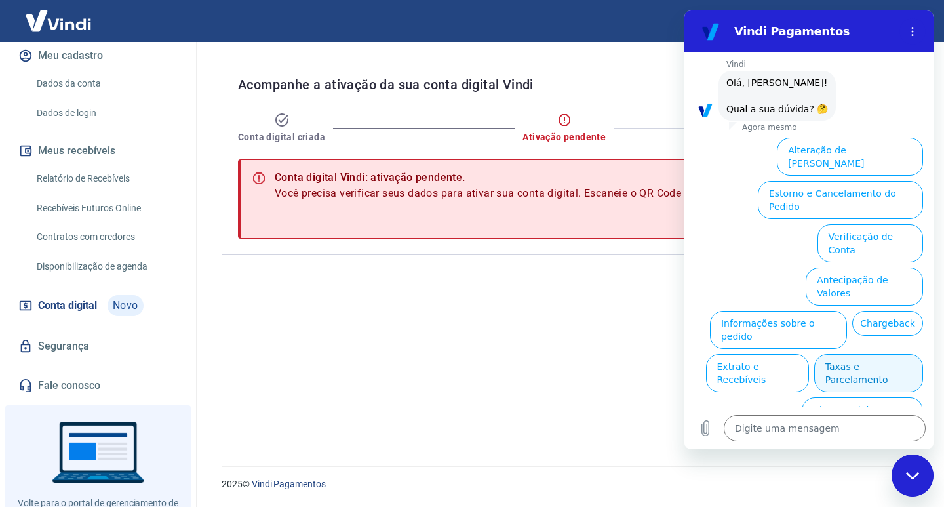
click at [892, 354] on button "Taxas e Parcelamento" at bounding box center [868, 373] width 109 height 38
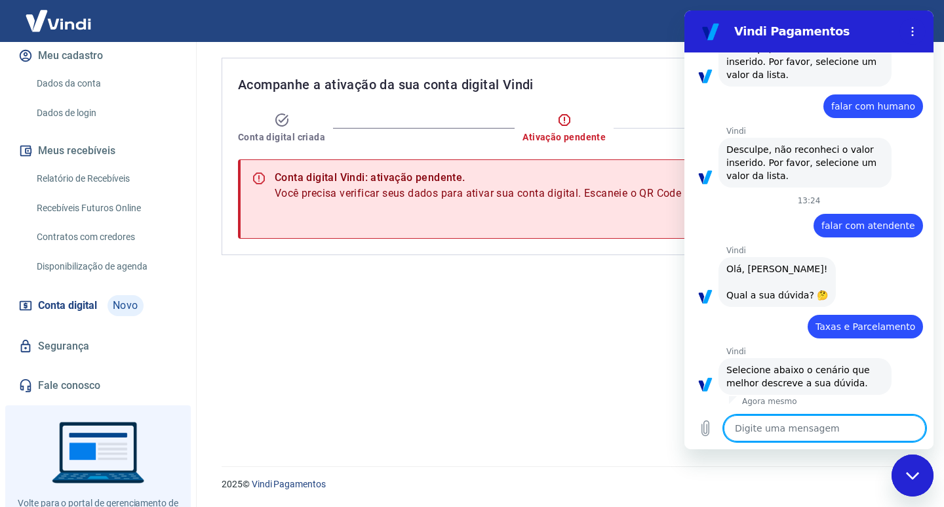
scroll to position [828, 0]
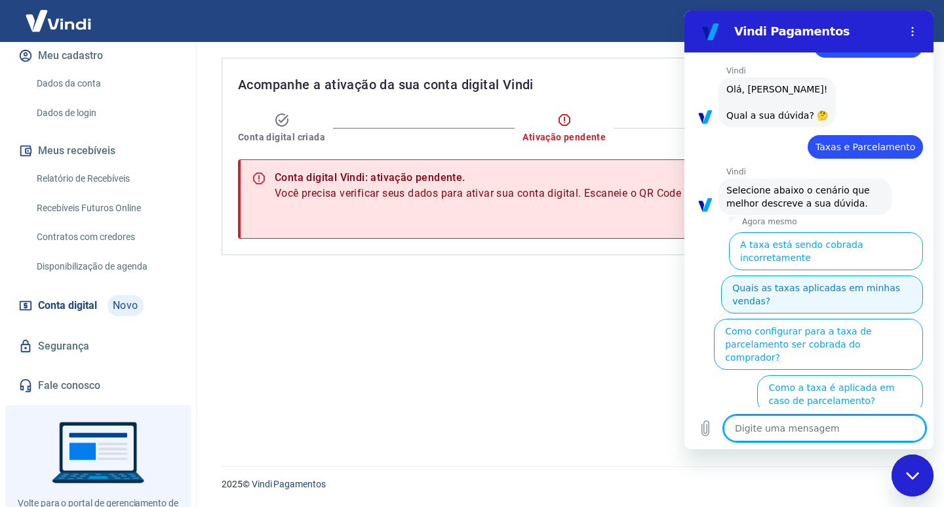
click at [843, 277] on button "Quais as taxas aplicadas em minhas vendas?" at bounding box center [822, 294] width 202 height 38
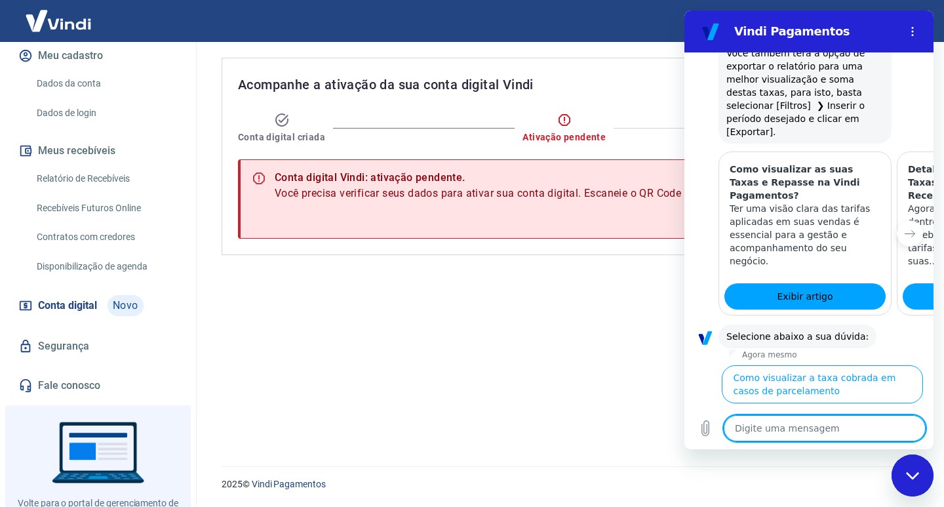
scroll to position [1453, 0]
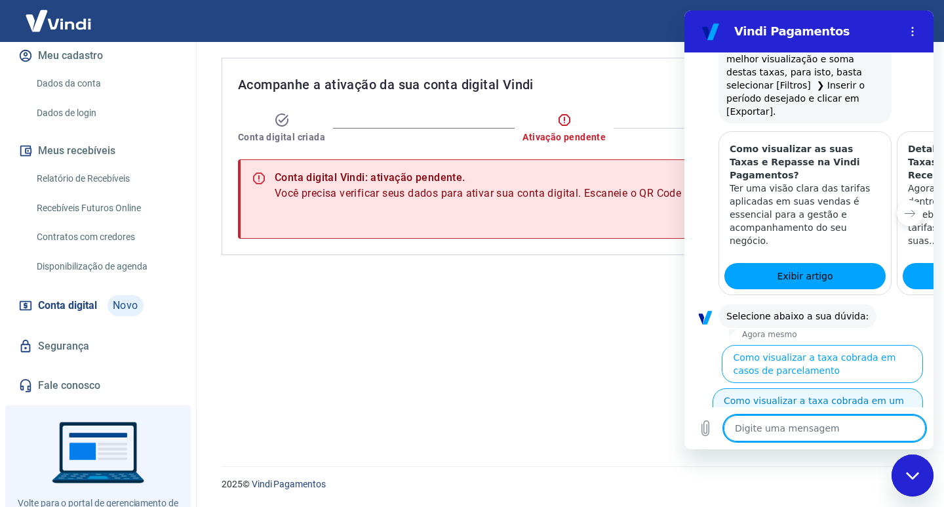
click at [831, 388] on button "Como visualizar a taxa cobrada em um pedido" at bounding box center [818, 407] width 210 height 38
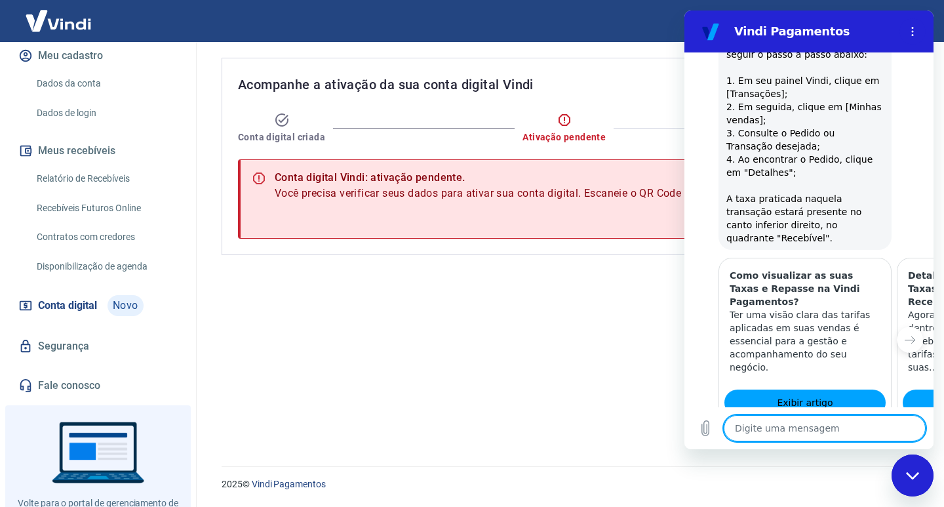
scroll to position [1843, 0]
click at [843, 466] on li "Sim" at bounding box center [856, 481] width 43 height 30
click at [843, 471] on button "Sim" at bounding box center [859, 483] width 38 height 25
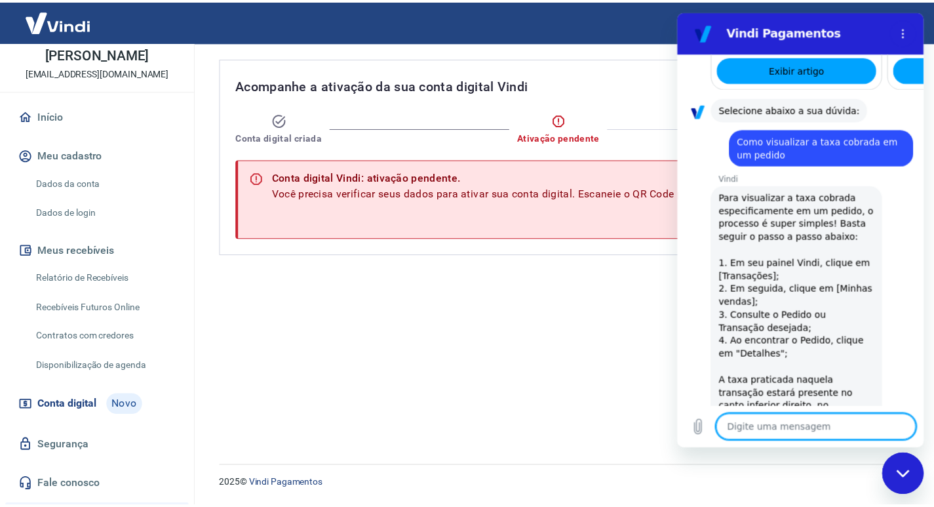
scroll to position [0, 0]
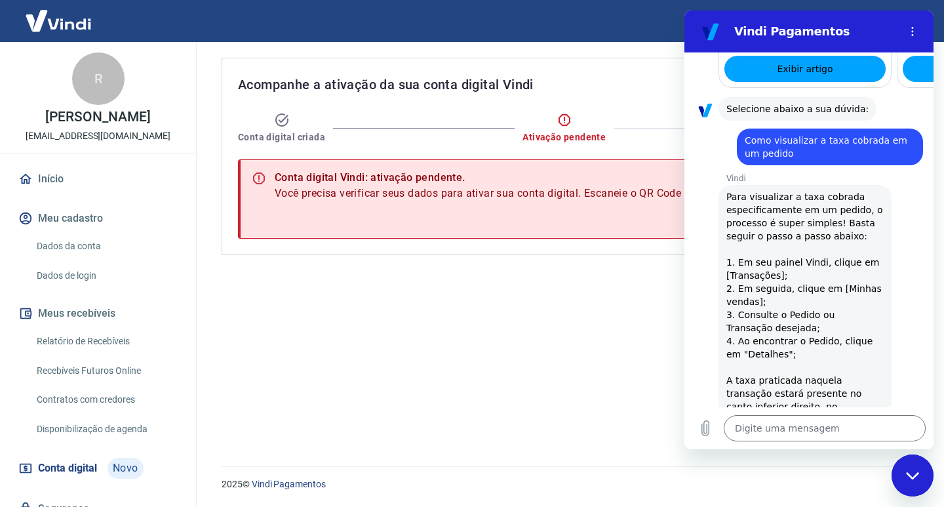
click at [68, 28] on img at bounding box center [58, 21] width 85 height 40
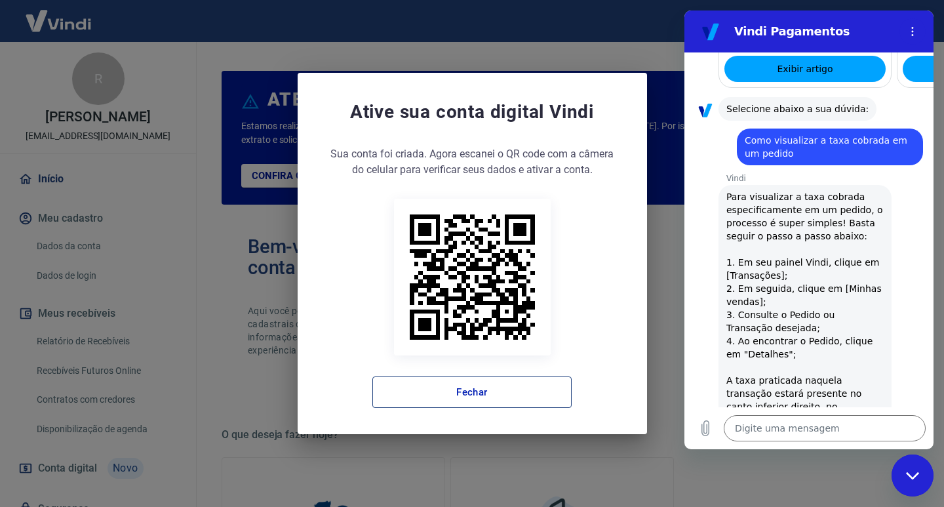
click at [484, 399] on button "Fechar" at bounding box center [471, 391] width 199 height 31
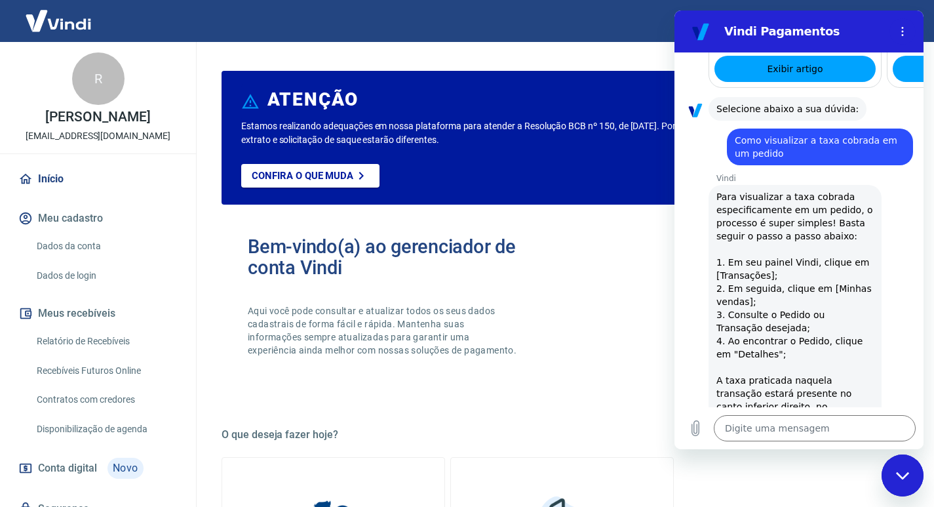
click at [80, 193] on link "Início" at bounding box center [98, 179] width 165 height 29
type textarea "x"
click at [86, 226] on button "Meu cadastro" at bounding box center [98, 218] width 165 height 29
click at [94, 258] on link "Dados da conta" at bounding box center [105, 246] width 149 height 27
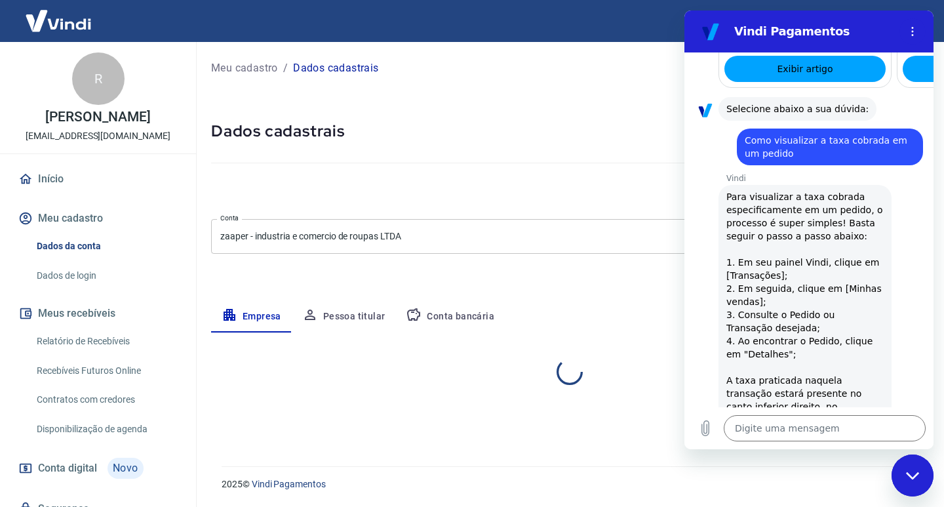
select select "SP"
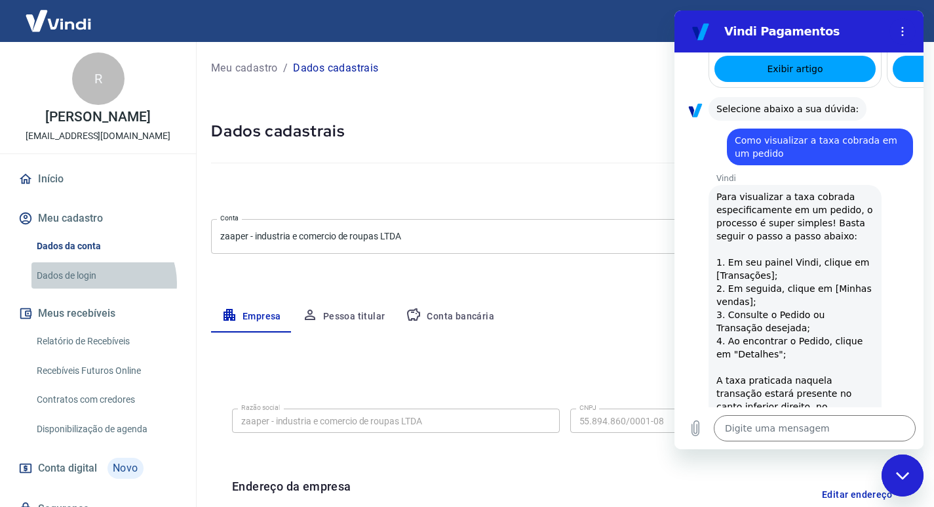
click at [102, 289] on link "Dados de login" at bounding box center [105, 275] width 149 height 27
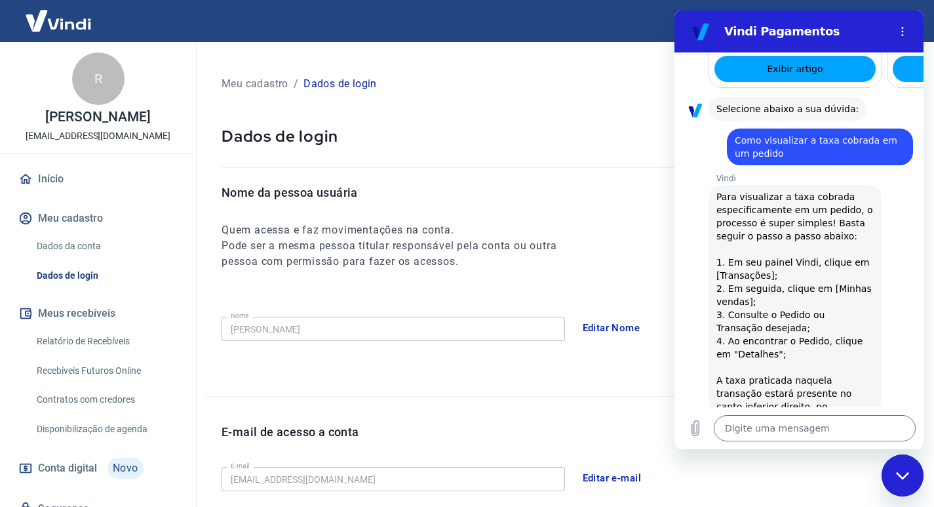
click at [96, 180] on link "Início" at bounding box center [98, 179] width 165 height 29
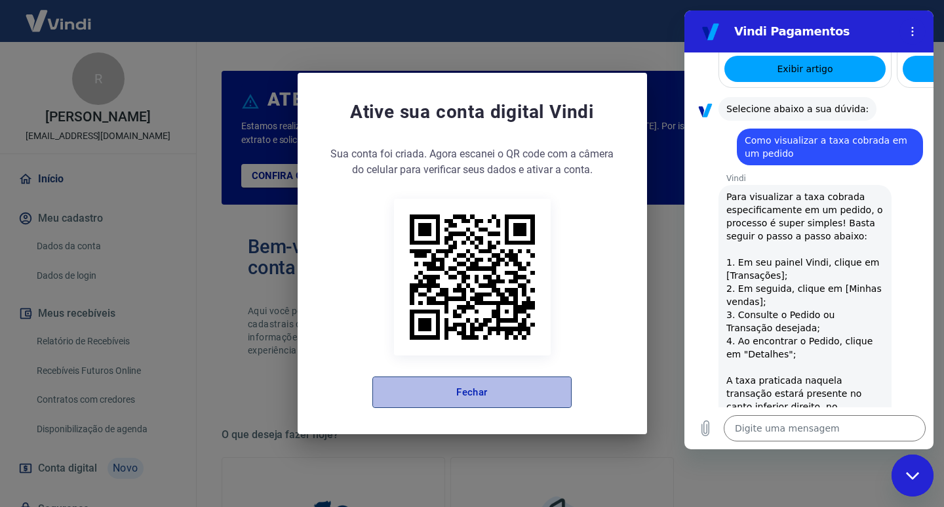
click at [496, 389] on button "Fechar" at bounding box center [471, 391] width 199 height 31
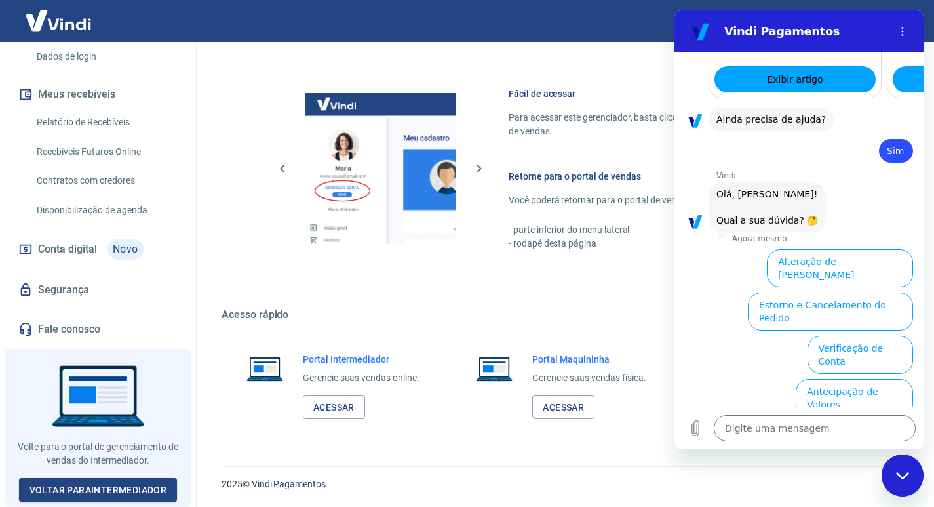
scroll to position [2185, 0]
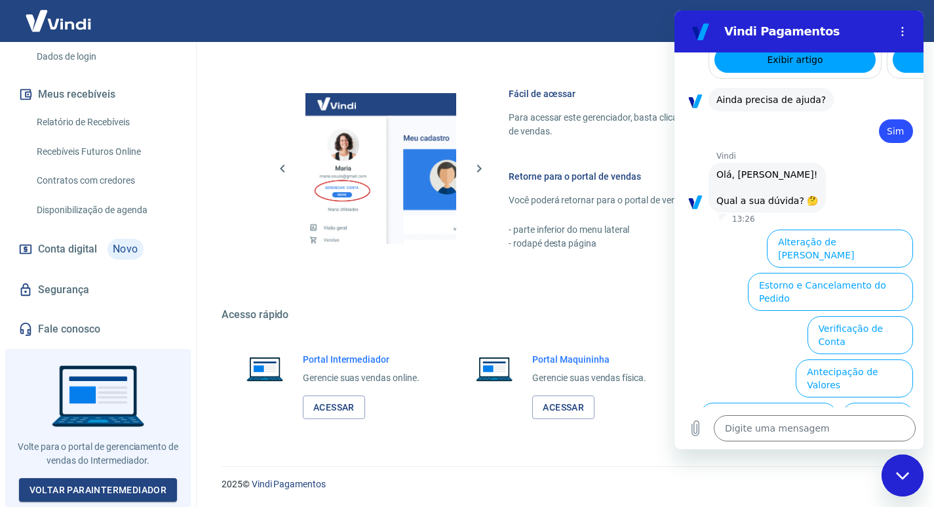
click at [916, 482] on div "Fechar janela de mensagens" at bounding box center [902, 475] width 39 height 39
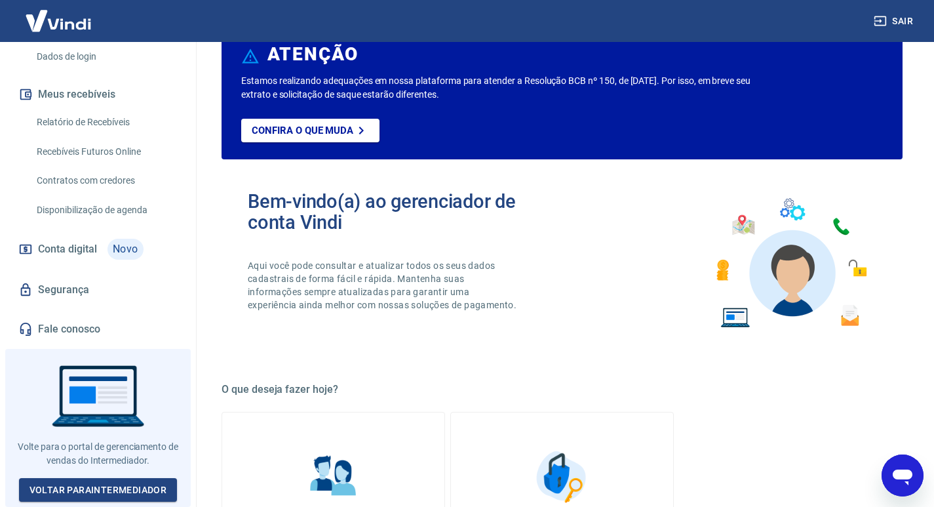
scroll to position [131, 0]
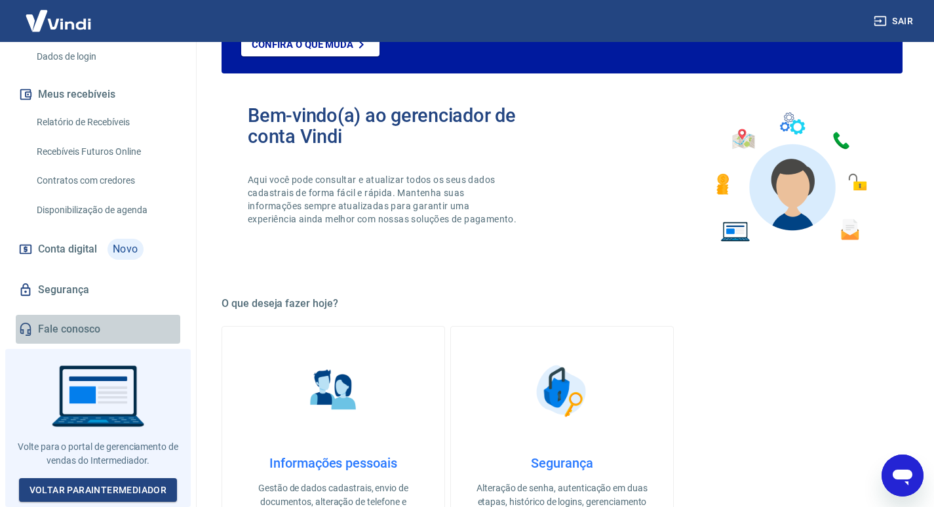
click at [144, 338] on link "Fale conosco" at bounding box center [98, 329] width 165 height 29
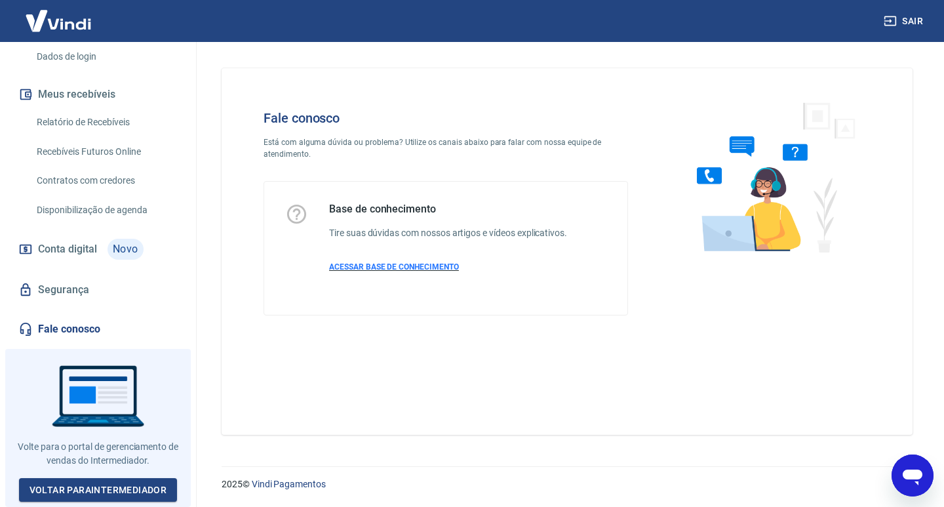
click at [393, 266] on span "ACESSAR BASE DE CONHECIMENTO" at bounding box center [394, 266] width 130 height 9
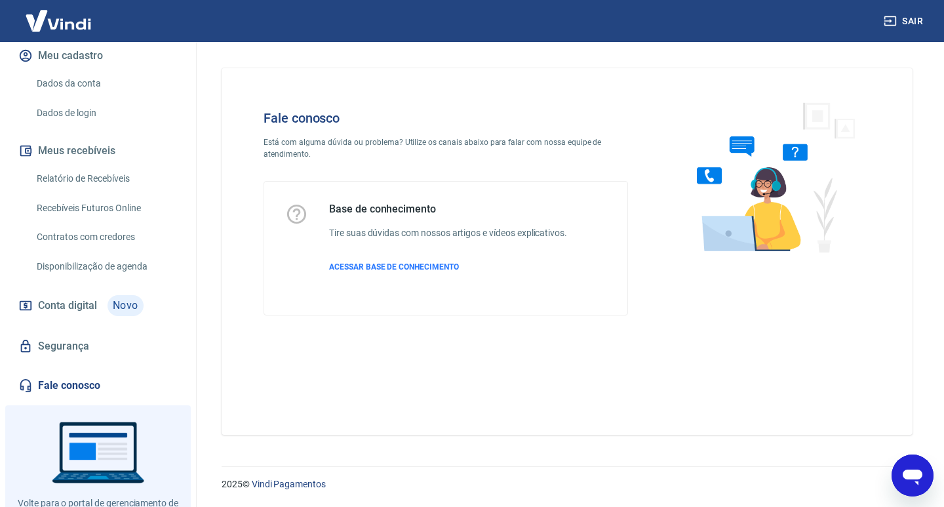
scroll to position [228, 0]
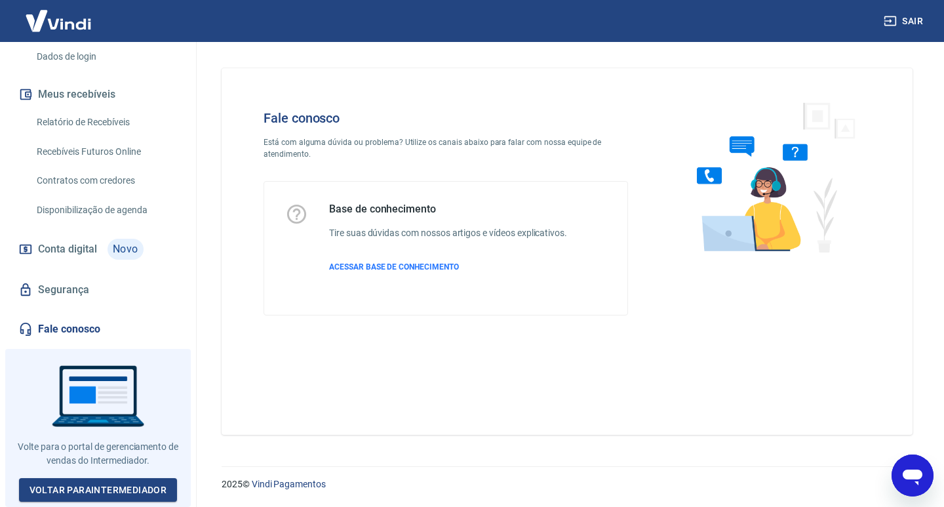
click at [96, 333] on link "Fale conosco" at bounding box center [98, 329] width 165 height 29
click at [915, 473] on icon "Abrir janela de mensagens" at bounding box center [913, 477] width 20 height 16
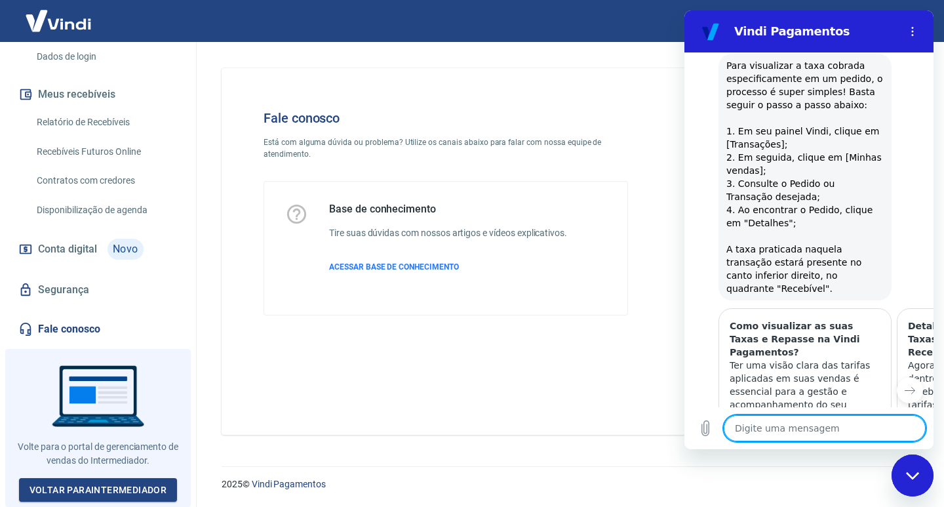
scroll to position [2185, 0]
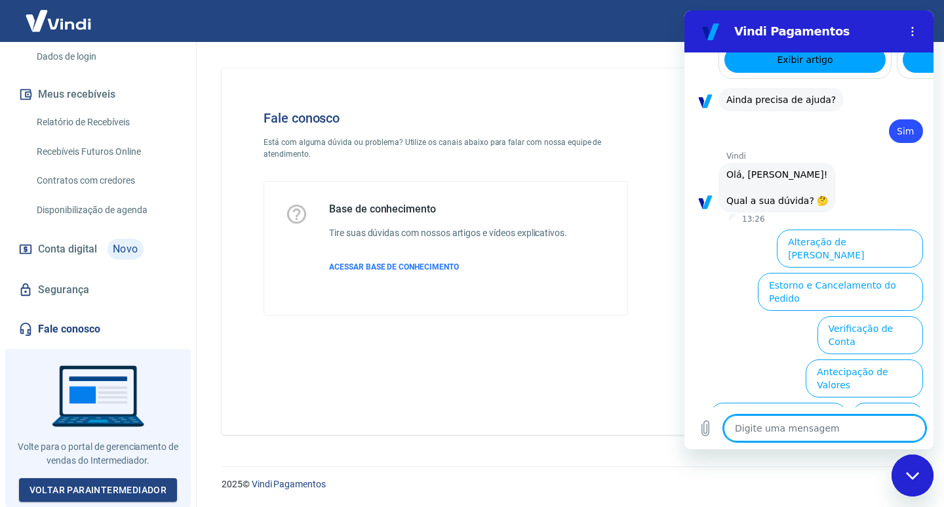
click at [469, 422] on div "Fale conosco Está com alguma dúvida ou problema? Utilize os canais abaixo para …" at bounding box center [567, 251] width 691 height 367
type textarea "x"
click at [775, 426] on textarea at bounding box center [825, 428] width 202 height 26
type textarea "a"
type textarea "x"
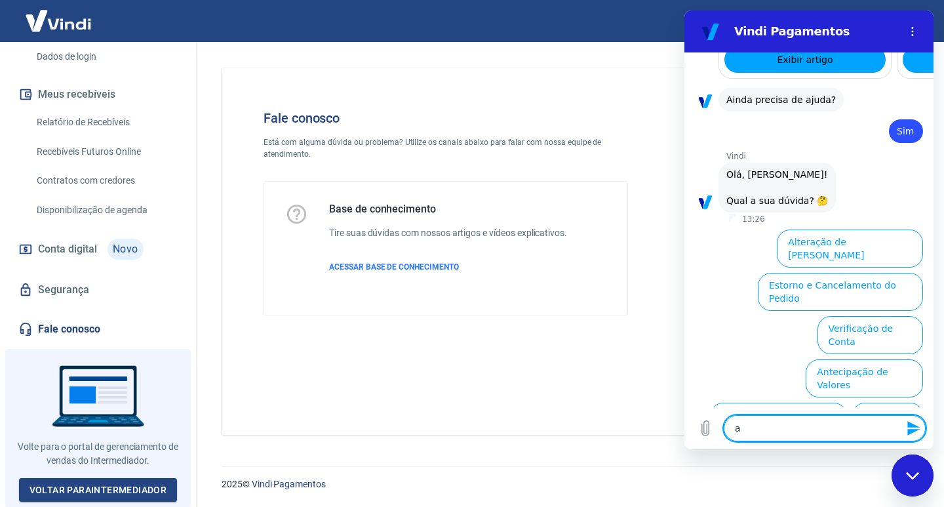
type textarea "ab"
type textarea "x"
type textarea "abr"
type textarea "x"
type textarea "abri"
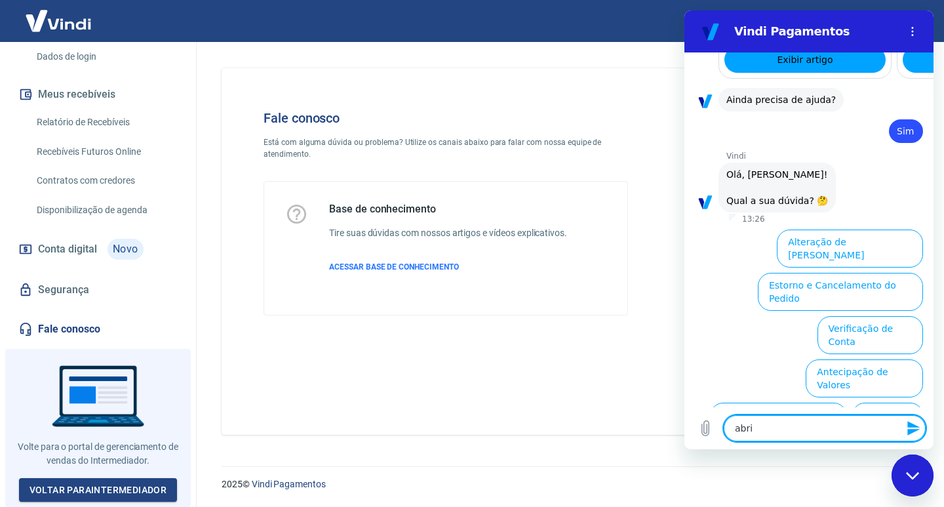
type textarea "x"
type textarea "abri"
type textarea "x"
type textarea "abri"
type textarea "x"
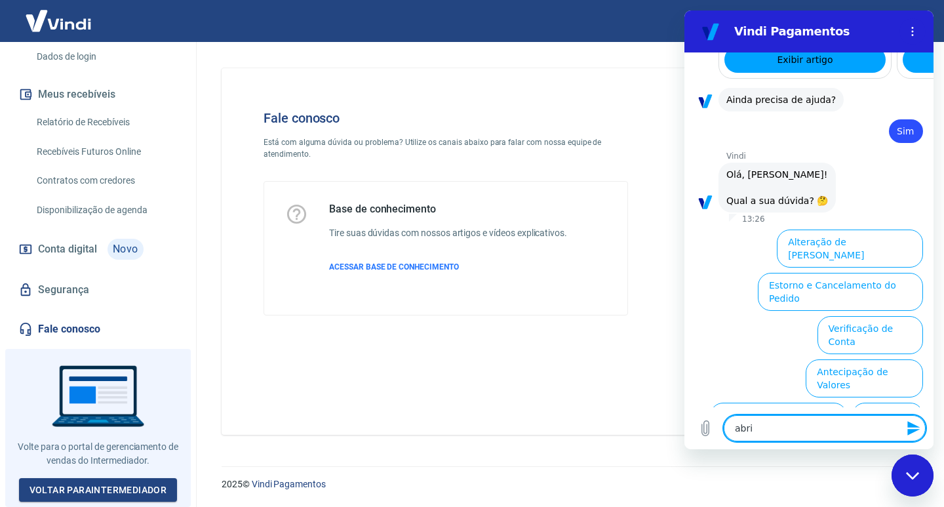
type textarea "abrir"
type textarea "x"
type textarea "abrir"
type textarea "x"
type textarea "abrir u"
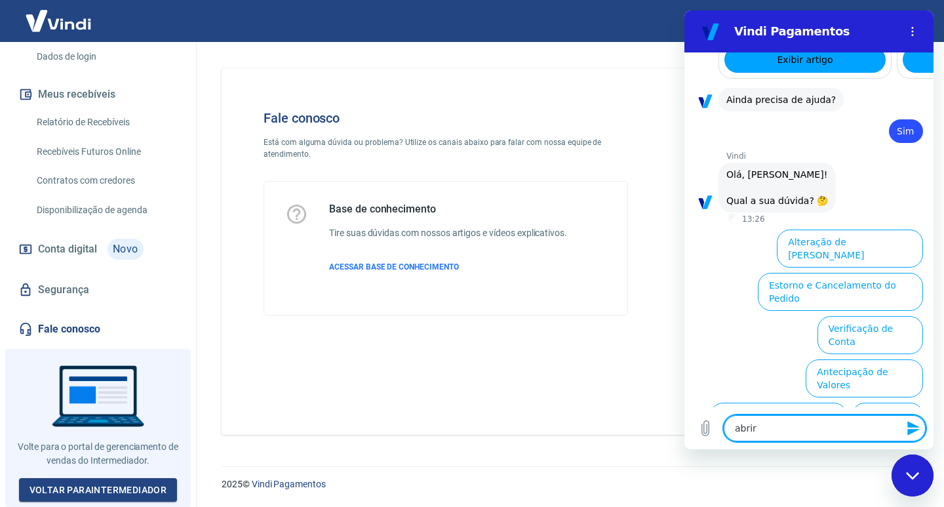
type textarea "x"
type textarea "abrir um"
type textarea "x"
type textarea "abrir um"
type textarea "x"
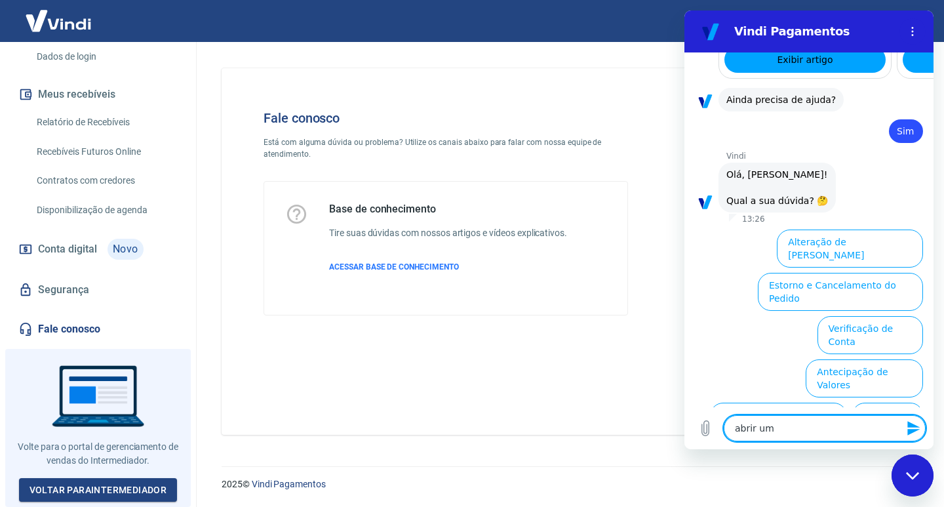
type textarea "abrir um c"
type textarea "x"
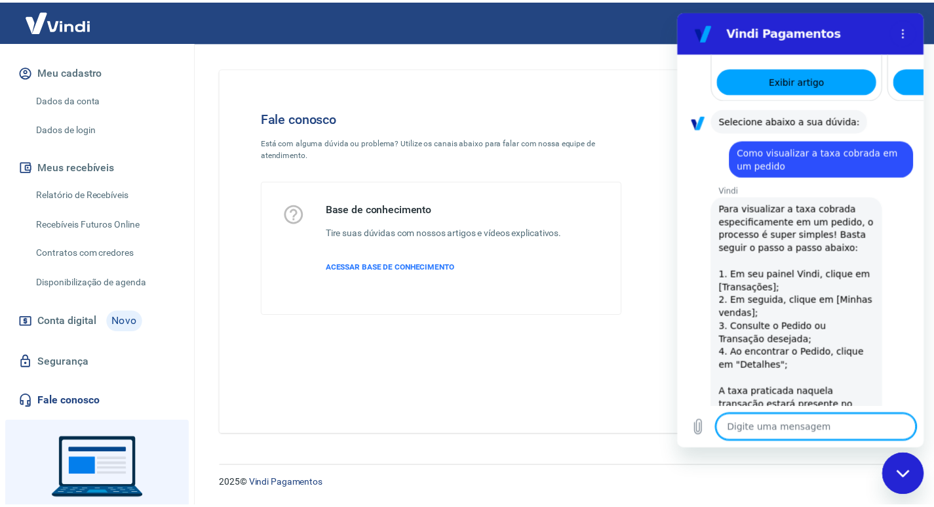
scroll to position [0, 0]
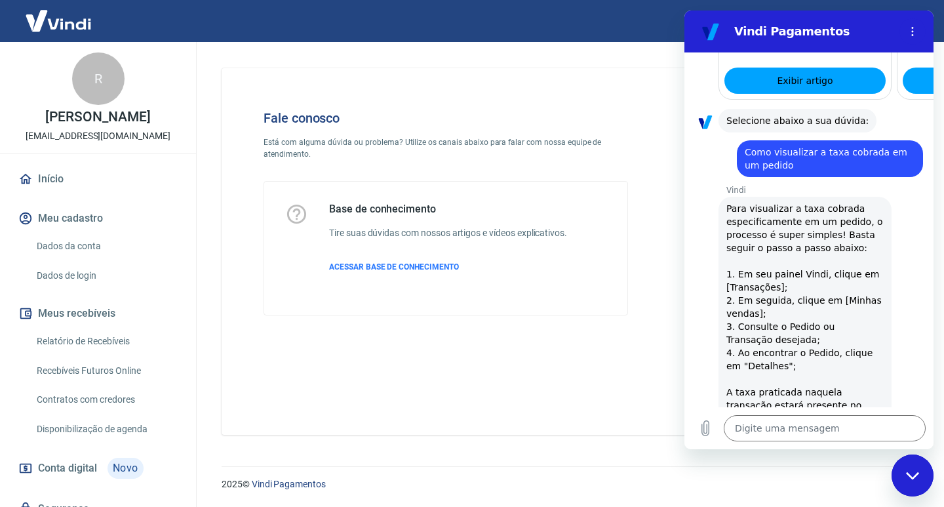
click at [69, 26] on img at bounding box center [58, 21] width 85 height 40
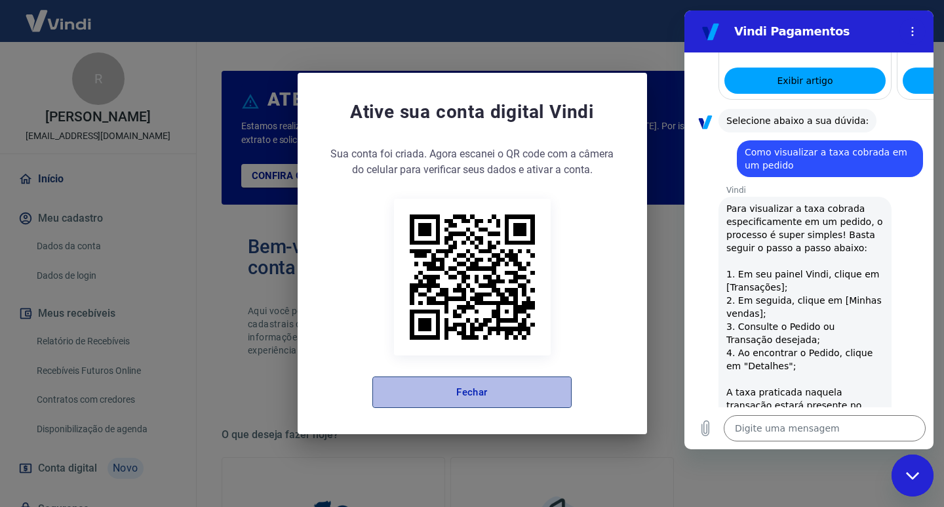
click at [430, 388] on button "Fechar" at bounding box center [471, 391] width 199 height 31
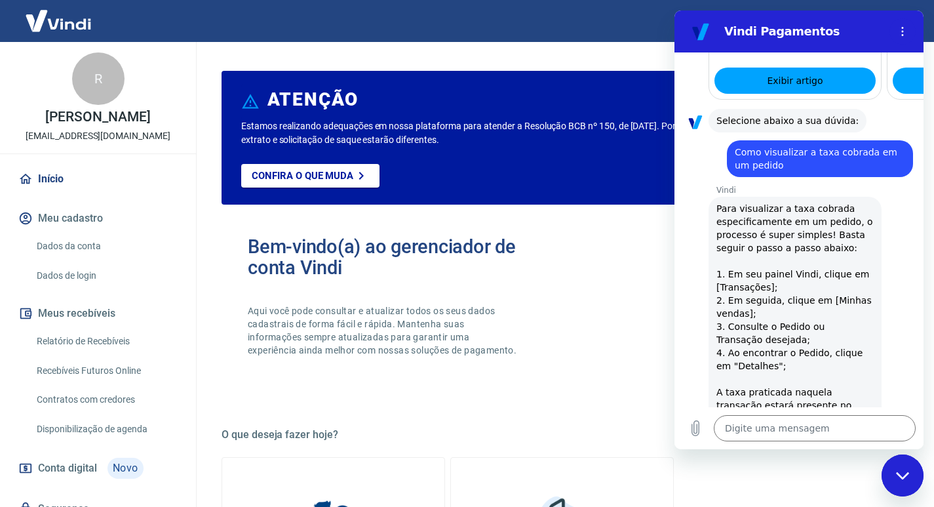
click at [35, 193] on link "Início" at bounding box center [98, 179] width 165 height 29
click at [285, 169] on link "Confira o que muda" at bounding box center [310, 176] width 138 height 24
click at [904, 473] on icon "Fechar janela de mensagens" at bounding box center [903, 475] width 14 height 9
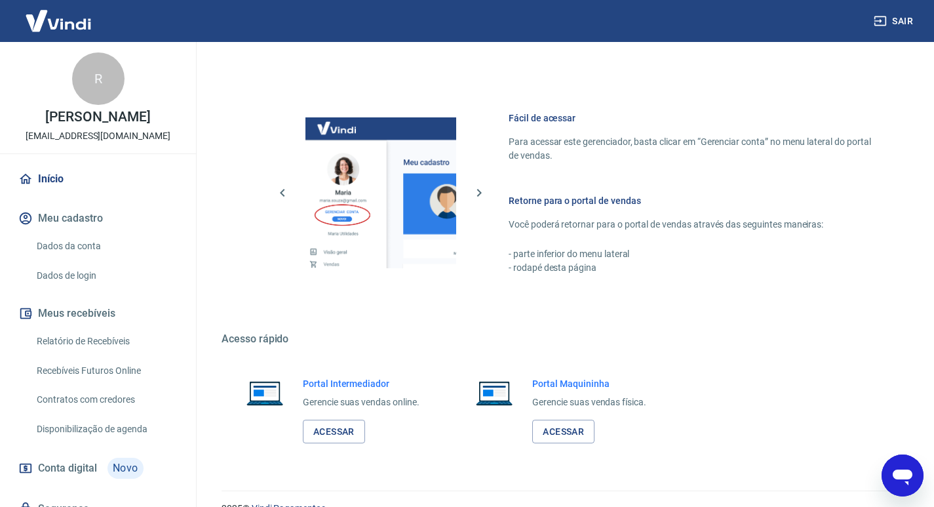
scroll to position [656, 0]
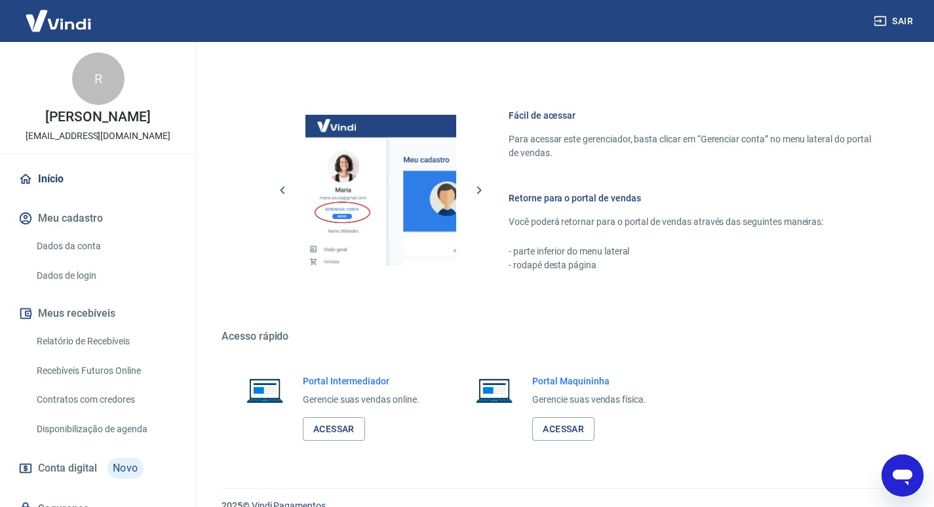
click at [594, 200] on h6 "Retorne para o portal de vendas" at bounding box center [690, 197] width 363 height 13
click at [595, 245] on p "- parte inferior do menu lateral" at bounding box center [690, 252] width 363 height 14
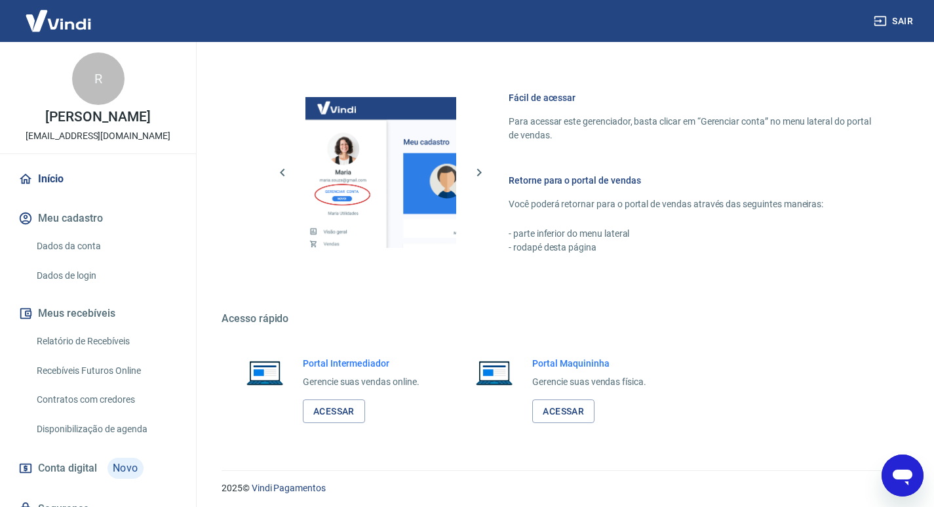
scroll to position [677, 0]
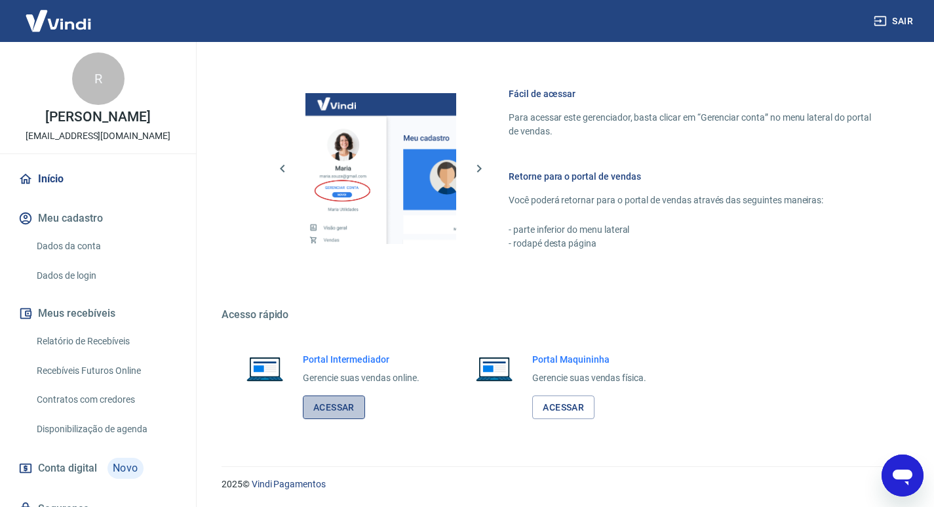
click at [349, 407] on link "Acessar" at bounding box center [334, 407] width 62 height 24
drag, startPoint x: 1770, startPoint y: 913, endPoint x: 903, endPoint y: 460, distance: 978.1
click at [903, 460] on div "Abrir janela de mensagens" at bounding box center [902, 475] width 39 height 39
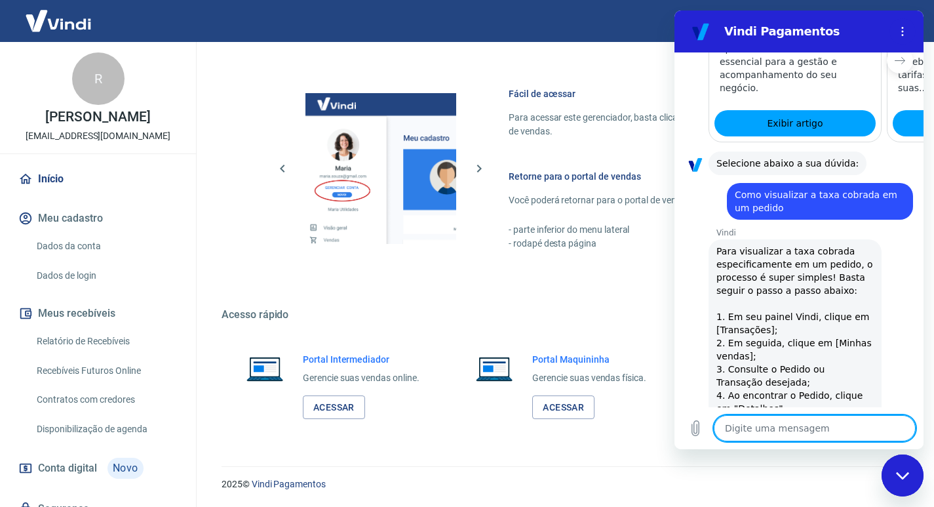
scroll to position [1583, 0]
